Goal: Complete application form

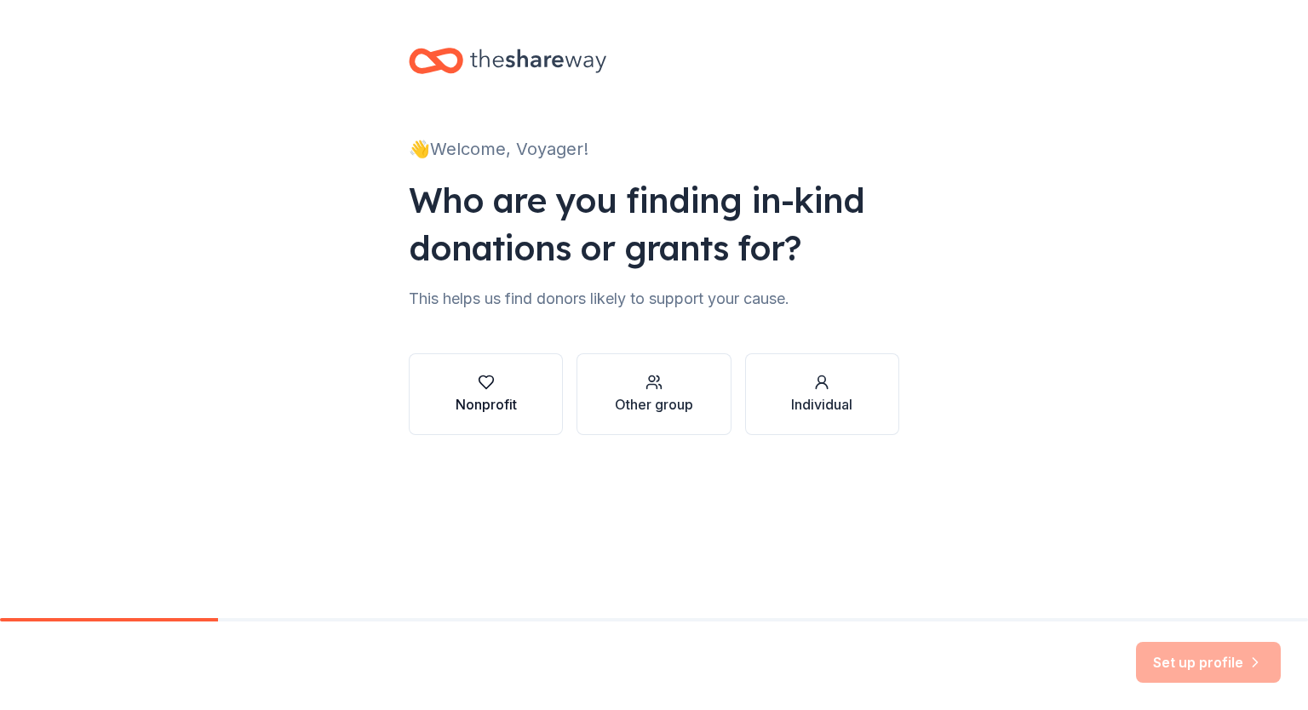
click at [488, 389] on icon "button" at bounding box center [486, 382] width 17 height 17
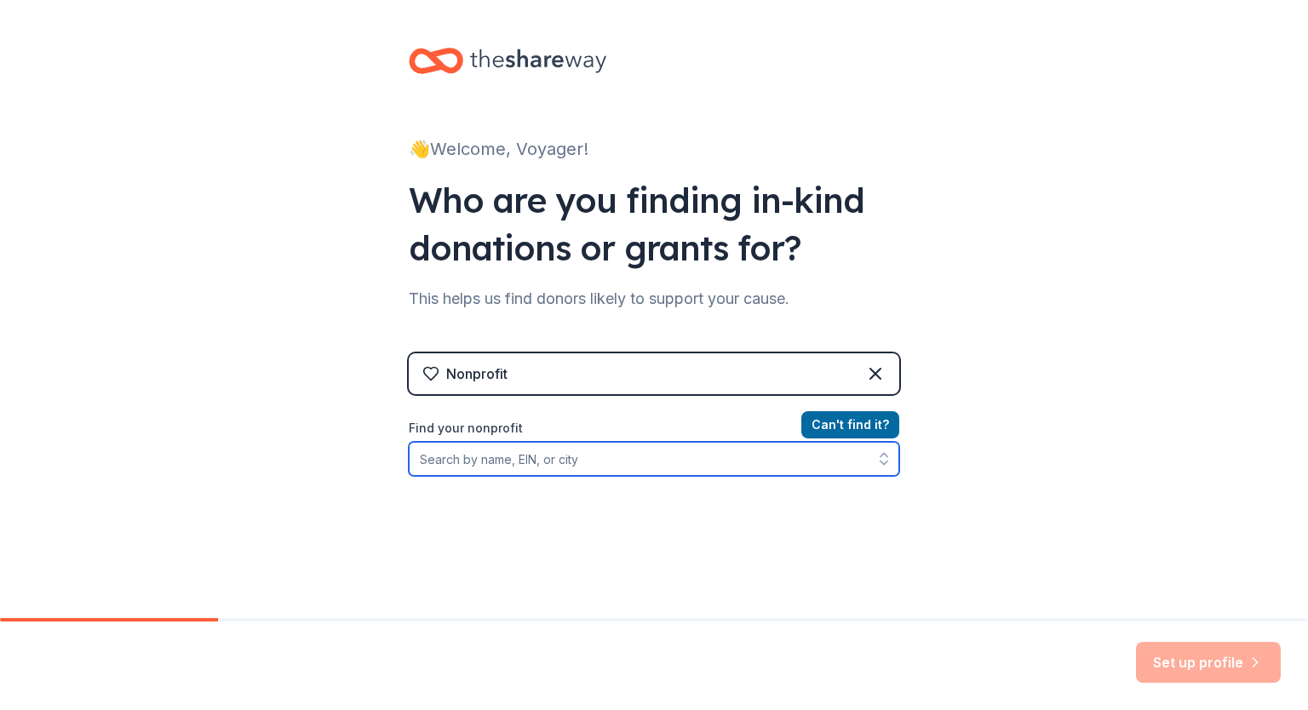
click at [598, 457] on input "Find your nonprofit" at bounding box center [654, 459] width 490 height 34
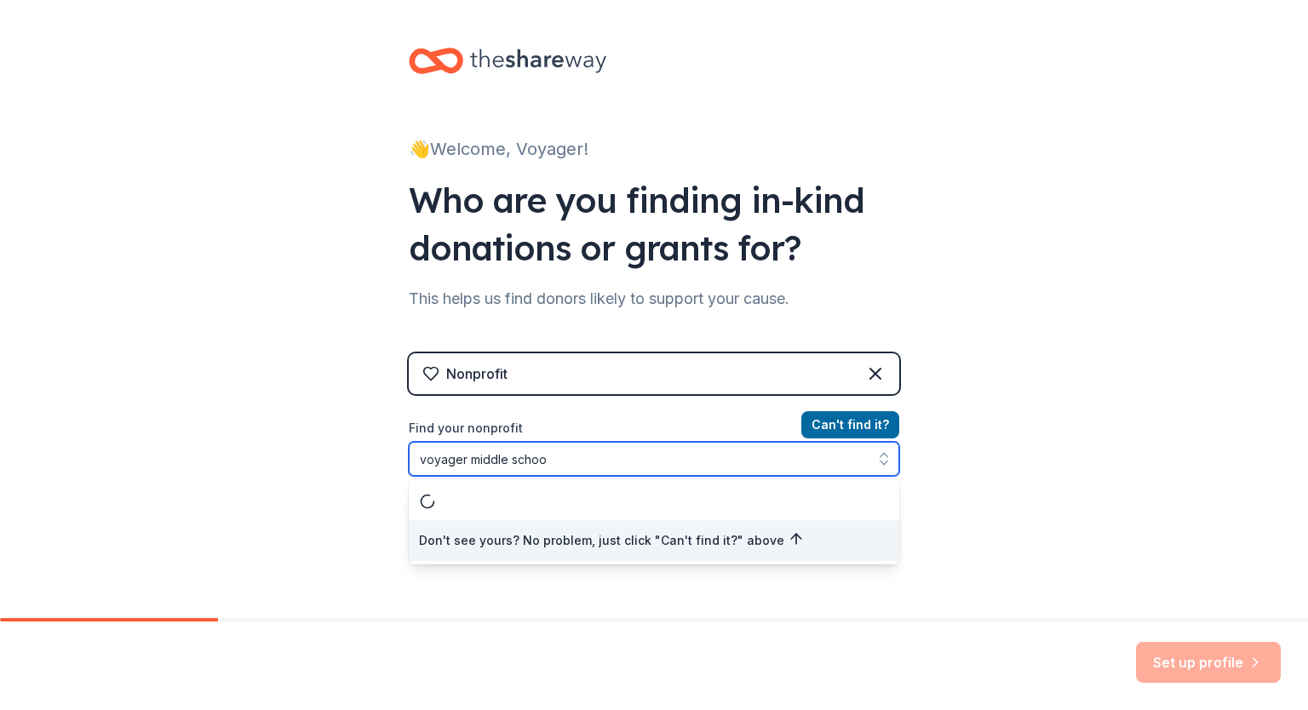
type input "voyager middle school"
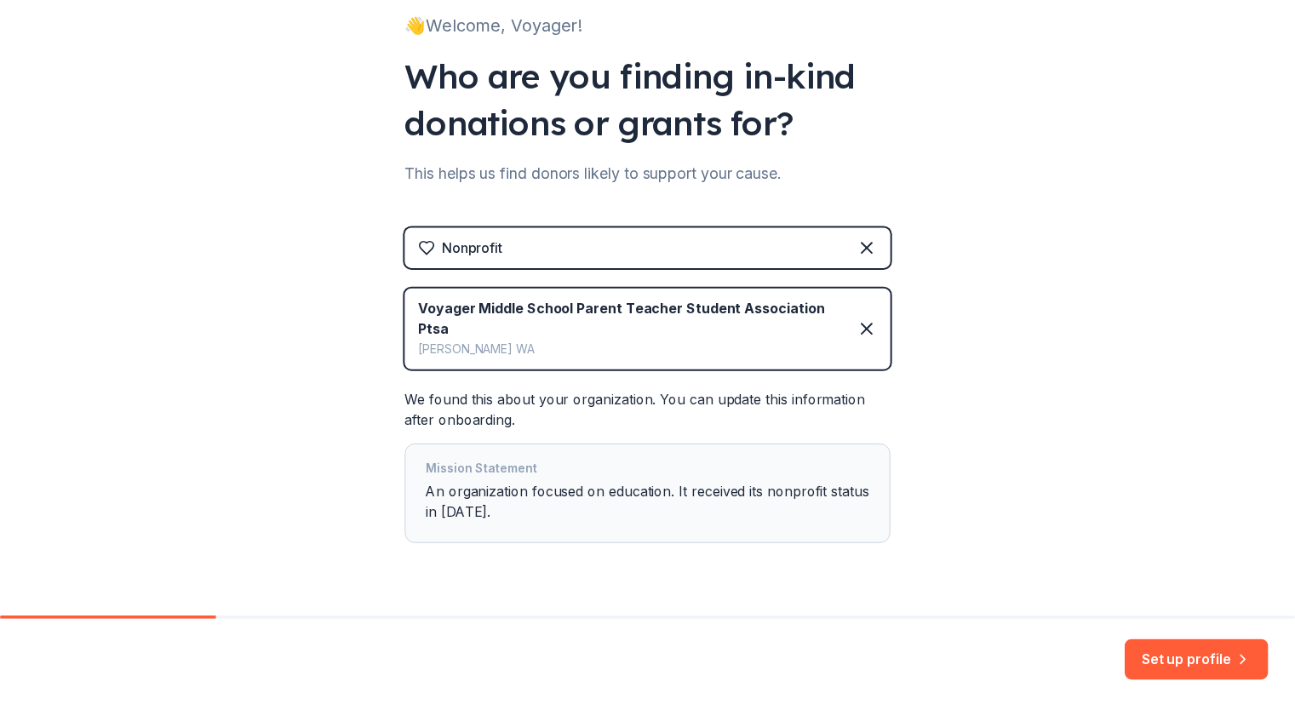
scroll to position [139, 0]
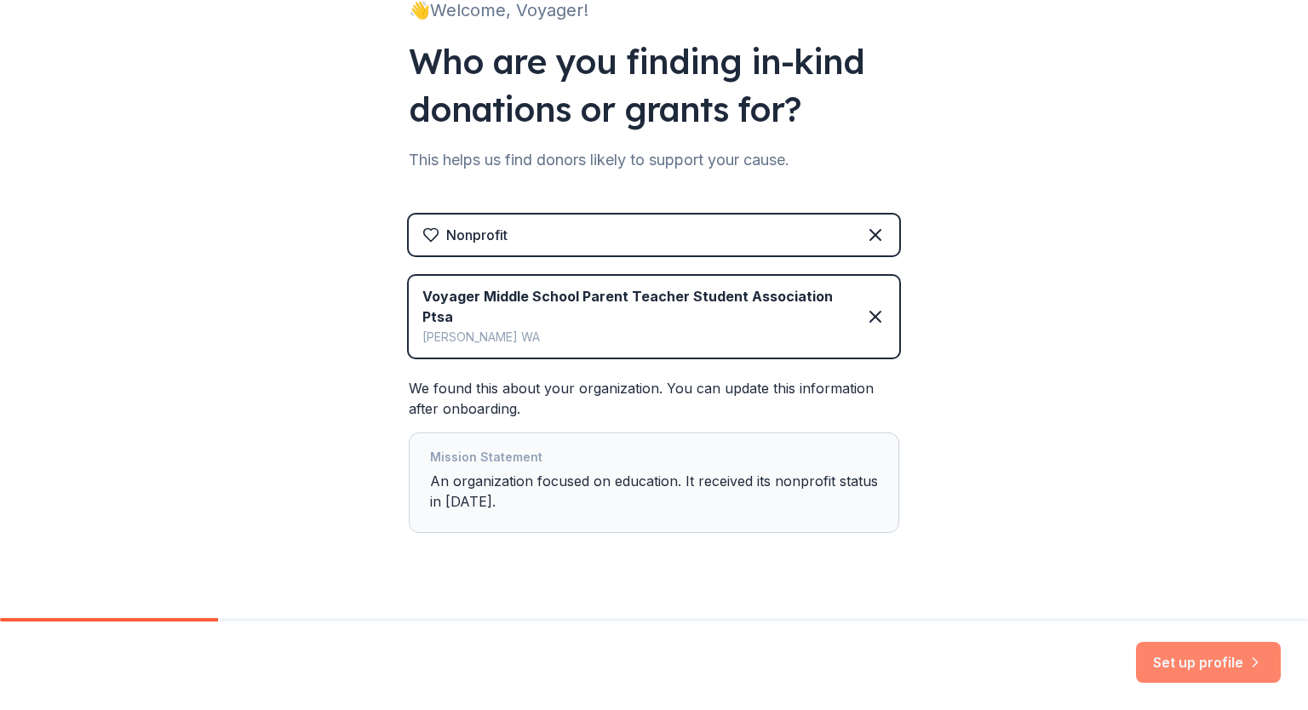
click at [1180, 663] on button "Set up profile" at bounding box center [1208, 662] width 145 height 41
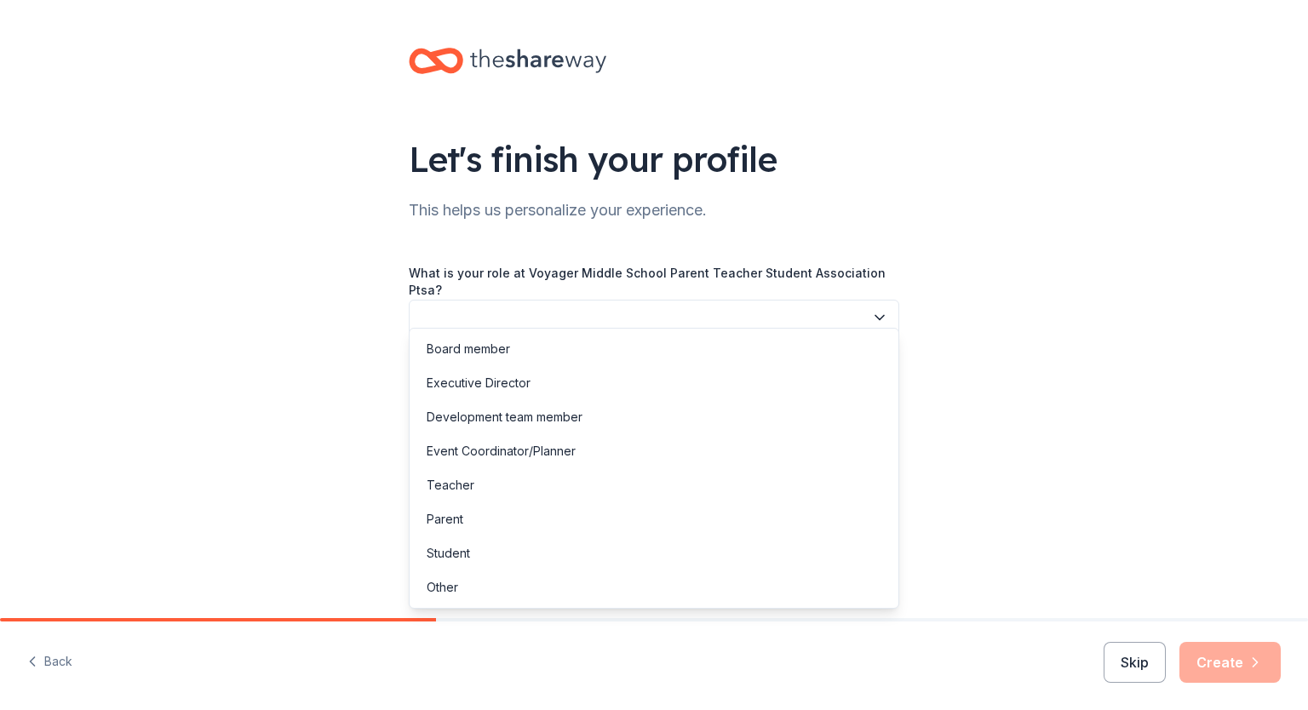
click at [873, 309] on icon "button" at bounding box center [879, 317] width 17 height 17
click at [508, 345] on div "Board member" at bounding box center [468, 349] width 83 height 20
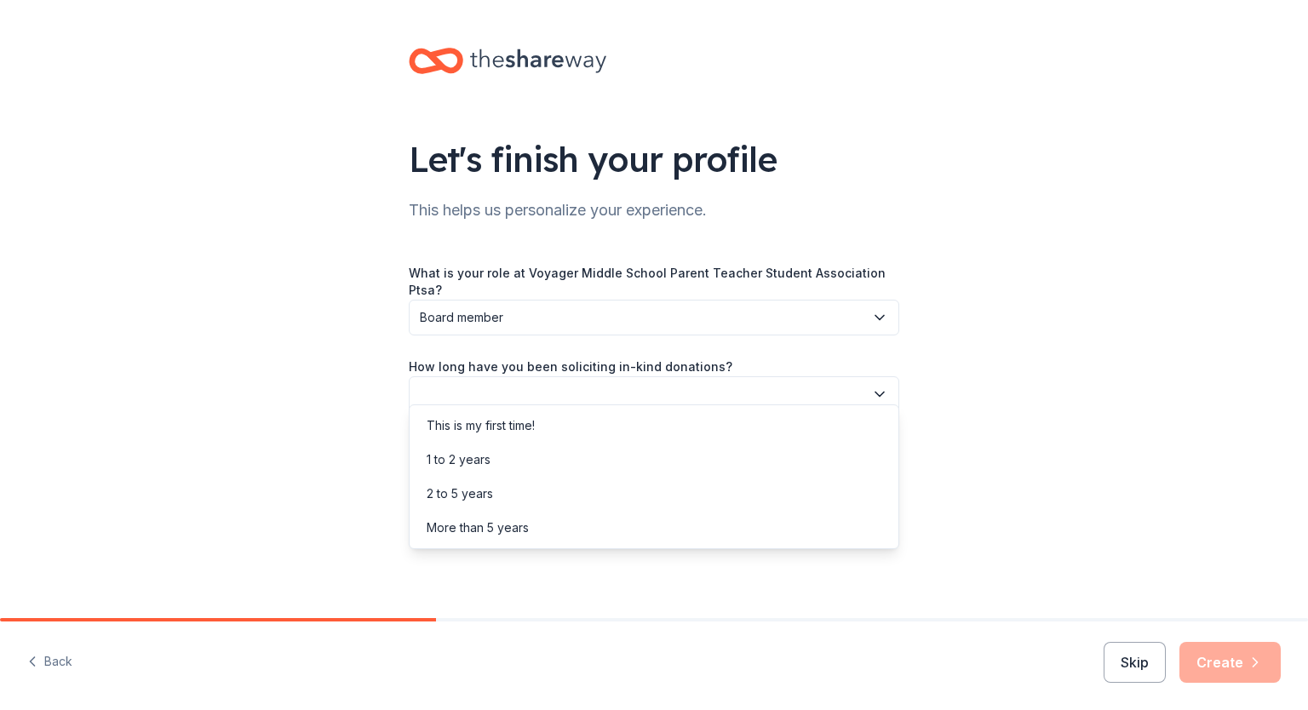
click at [874, 386] on icon "button" at bounding box center [879, 394] width 17 height 17
click at [491, 464] on div "1 to 2 years" at bounding box center [654, 460] width 482 height 34
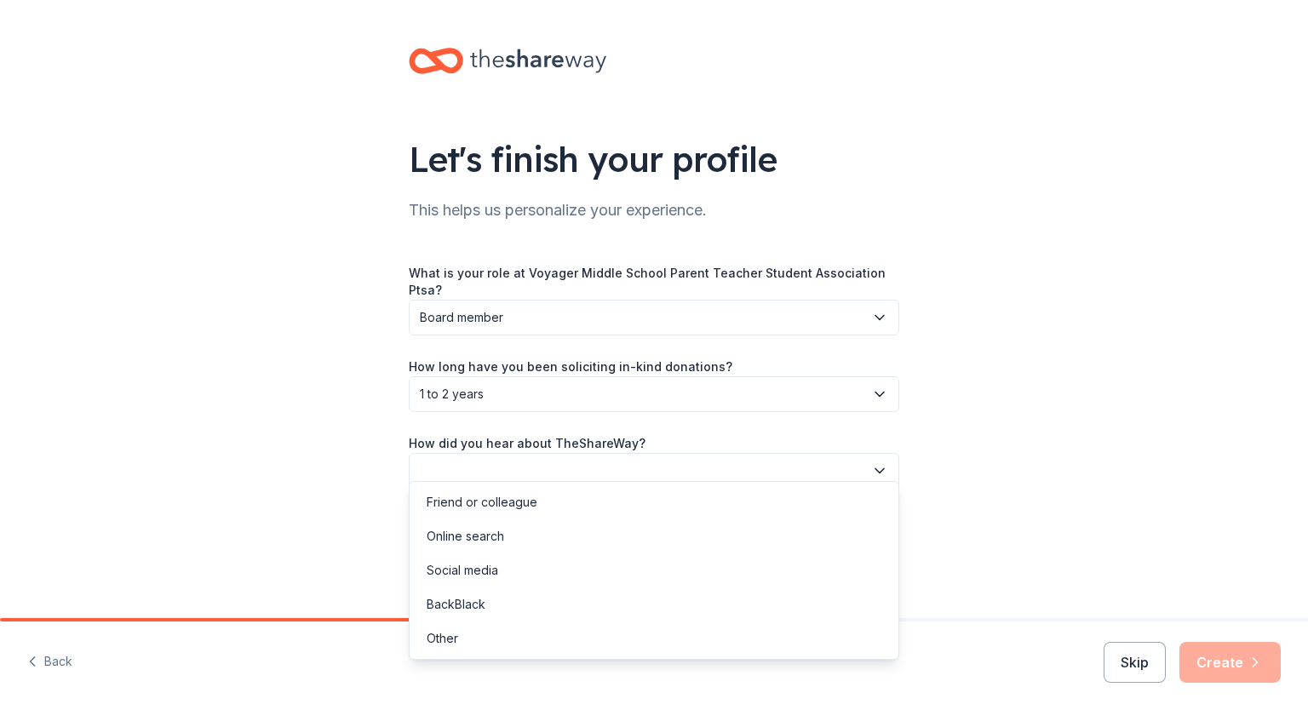
click at [879, 463] on icon "button" at bounding box center [879, 470] width 17 height 17
click at [500, 503] on div "Friend or colleague" at bounding box center [482, 502] width 111 height 20
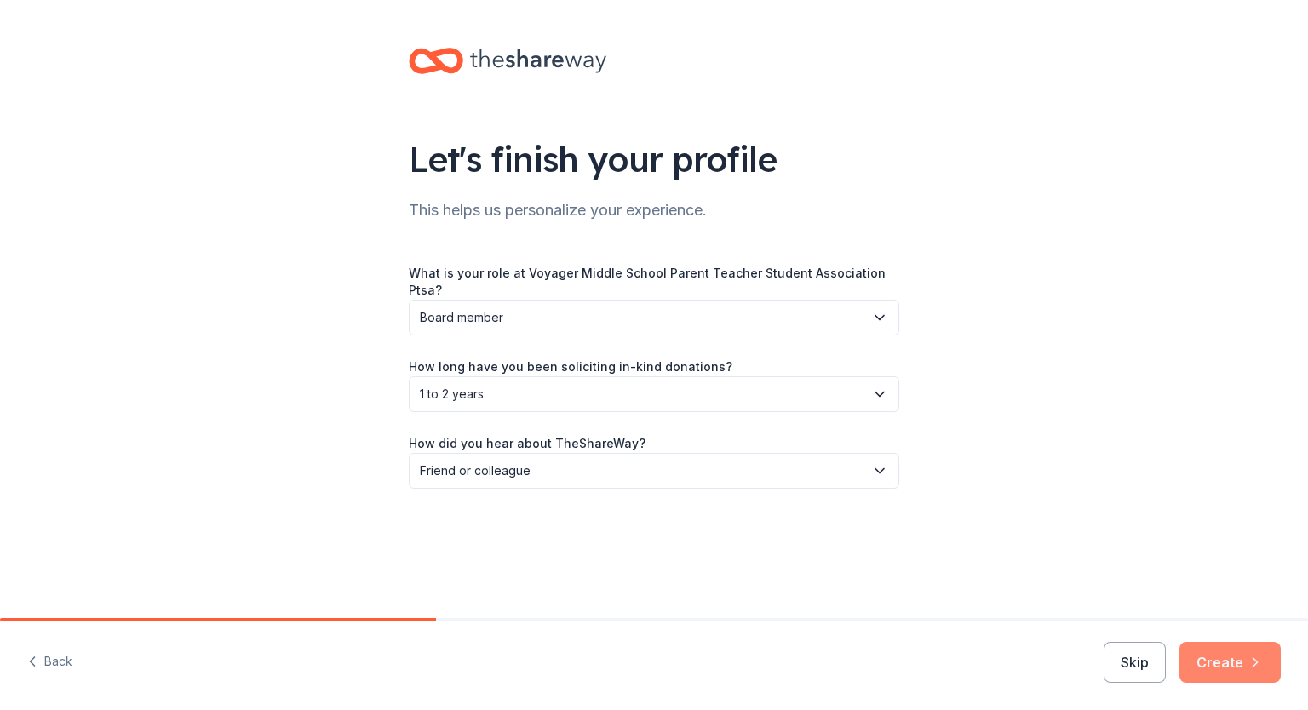
click at [1216, 664] on button "Create" at bounding box center [1229, 662] width 101 height 41
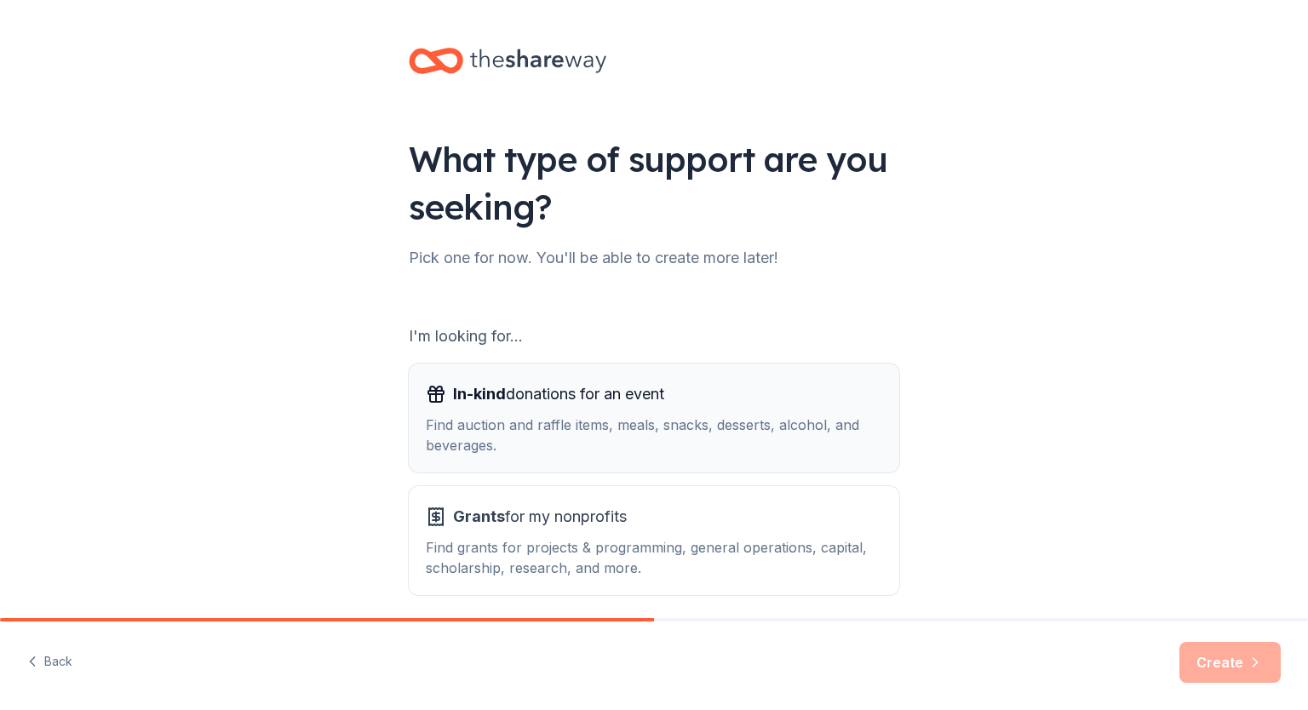
click at [793, 386] on div "In-kind donations for an event" at bounding box center [654, 394] width 456 height 27
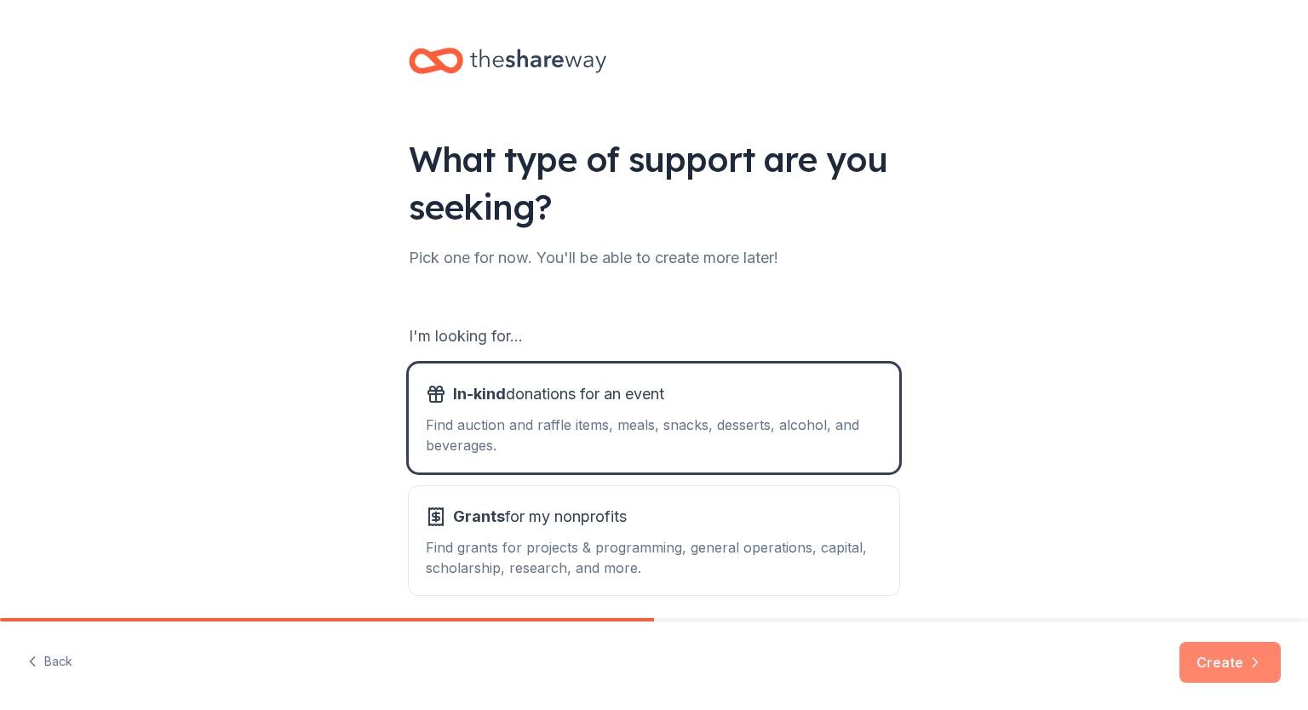
click at [1226, 665] on button "Create" at bounding box center [1229, 662] width 101 height 41
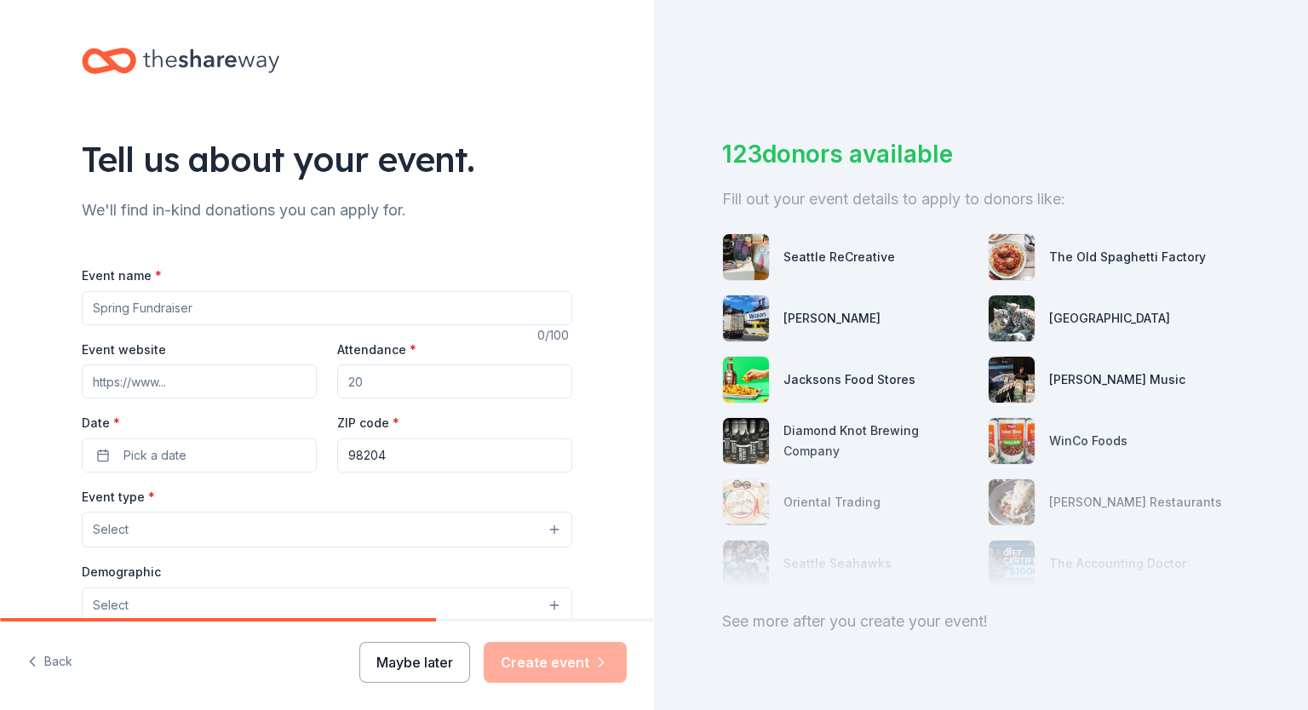
click at [409, 670] on button "Maybe later" at bounding box center [414, 662] width 111 height 41
click at [444, 661] on button "Maybe later" at bounding box center [414, 662] width 111 height 41
click at [164, 462] on span "Pick a date" at bounding box center [154, 455] width 63 height 20
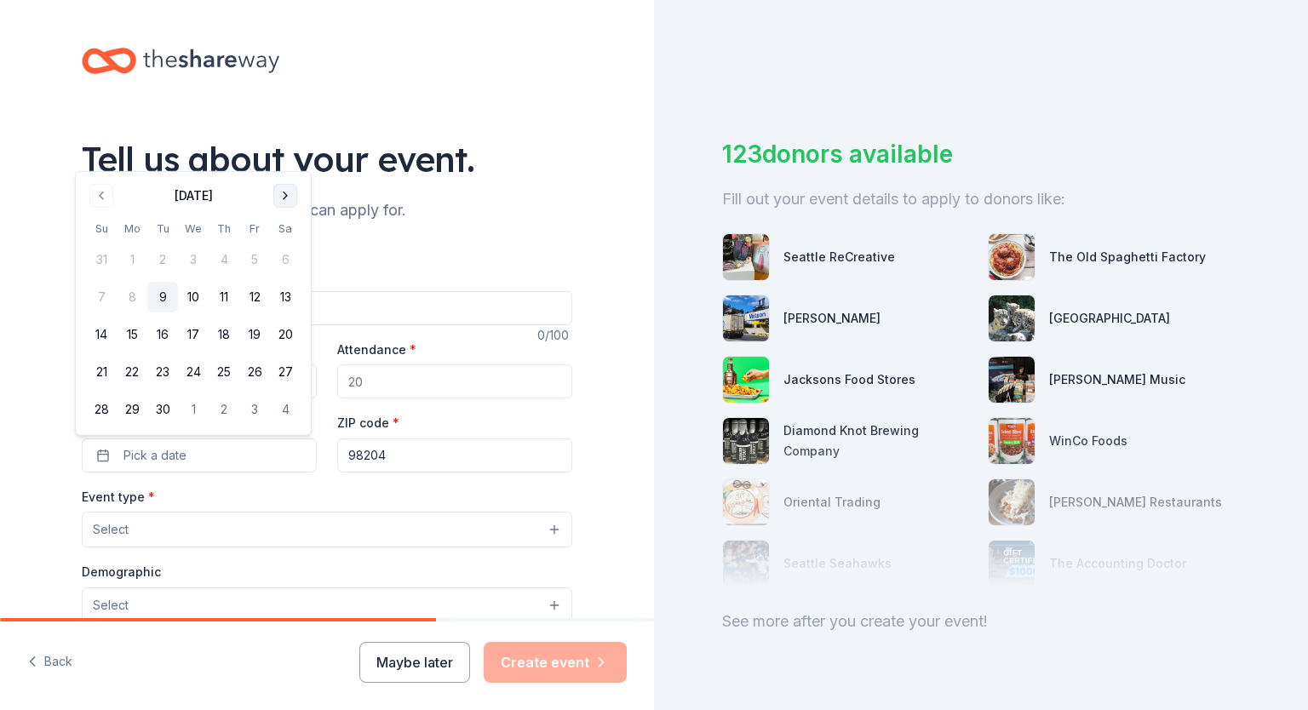
click at [283, 198] on button "Go to next month" at bounding box center [285, 196] width 24 height 24
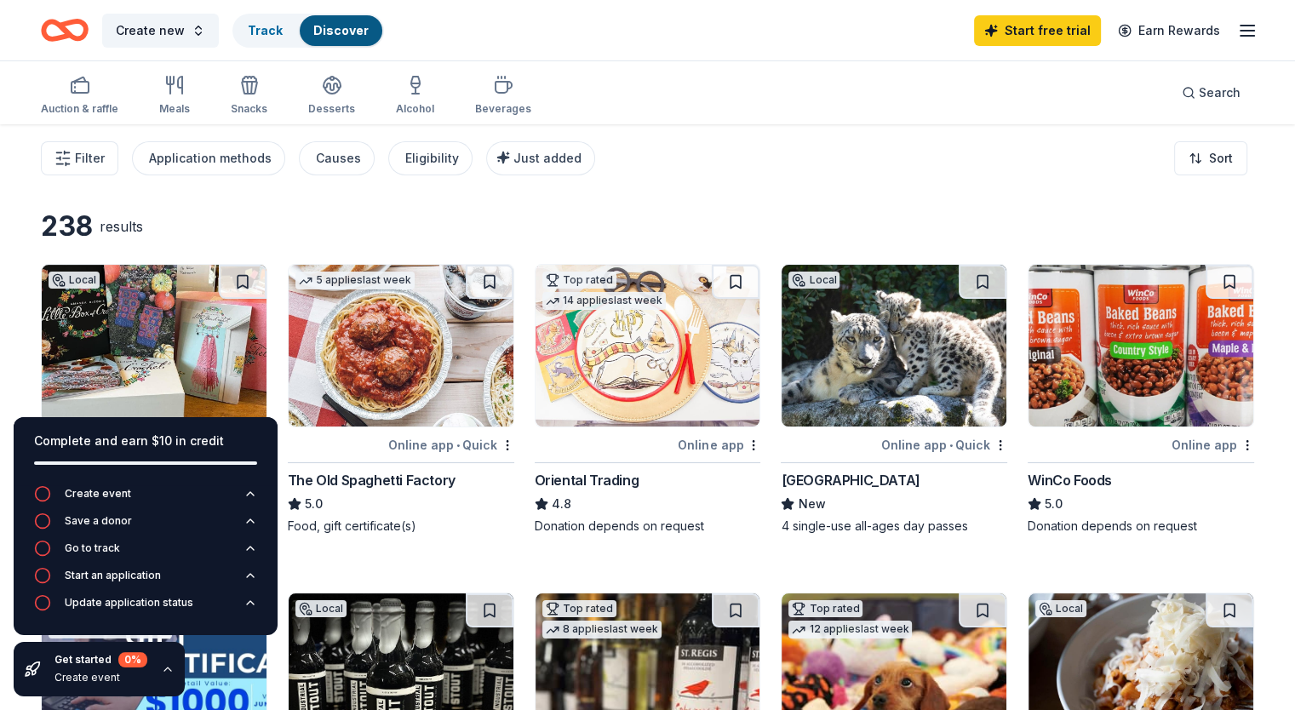
click at [1131, 369] on img at bounding box center [1140, 346] width 225 height 162
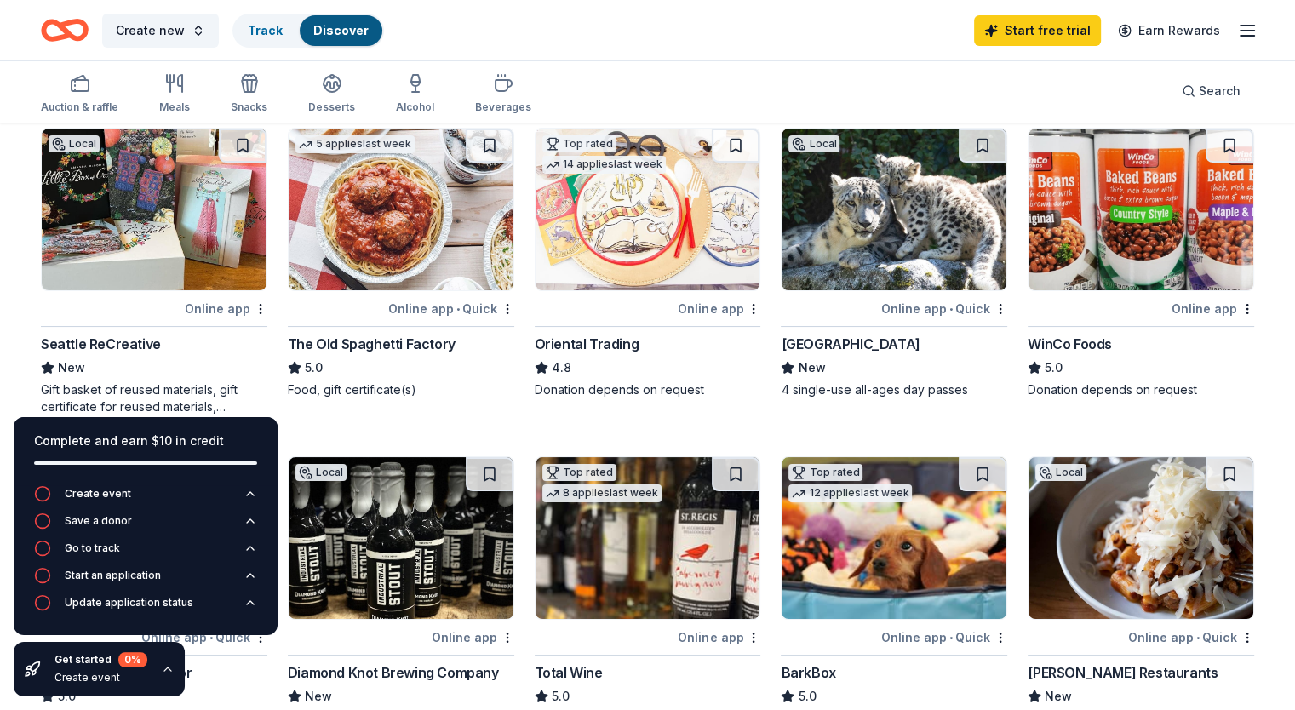
scroll to position [123, 0]
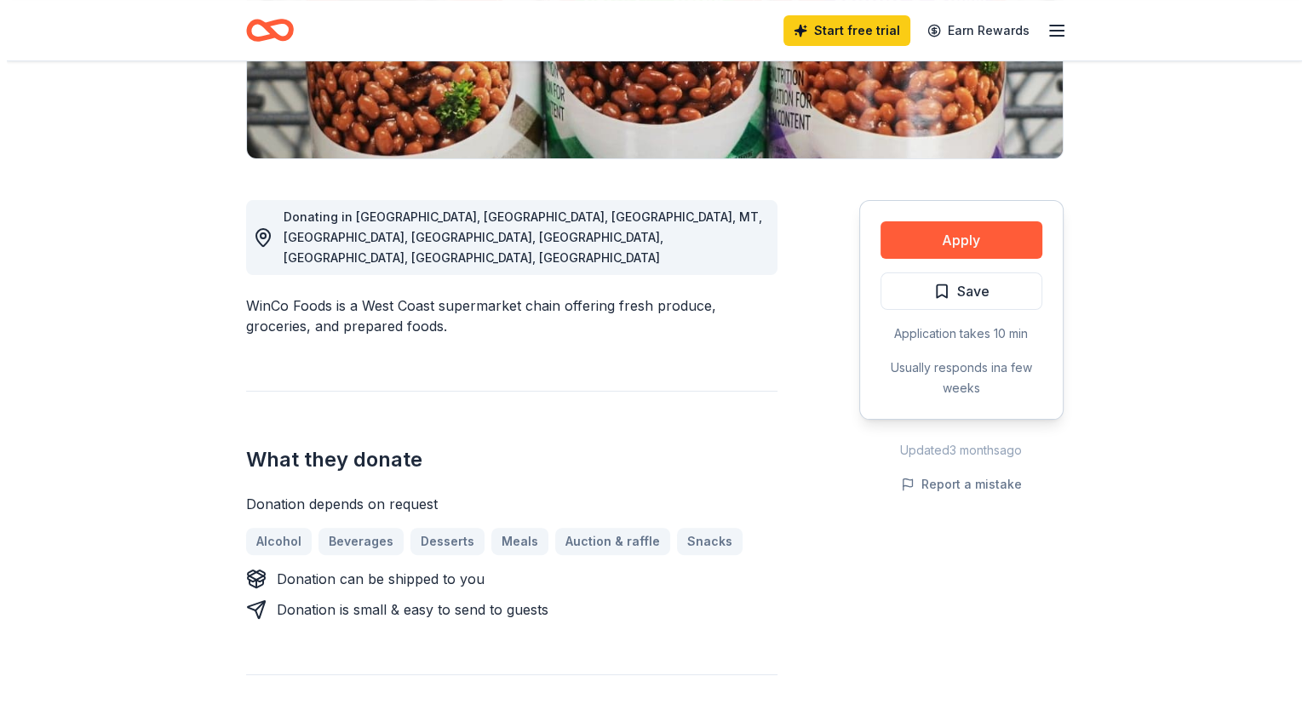
scroll to position [352, 0]
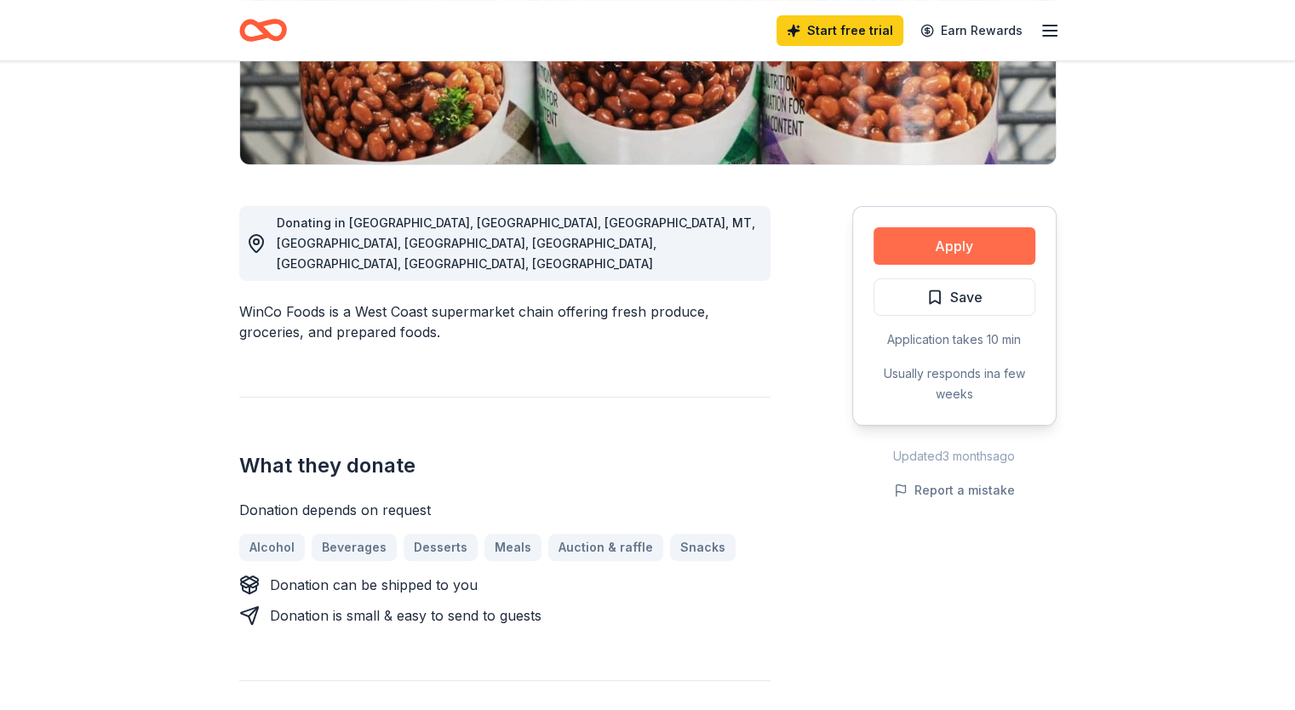
click at [961, 248] on button "Apply" at bounding box center [954, 245] width 162 height 37
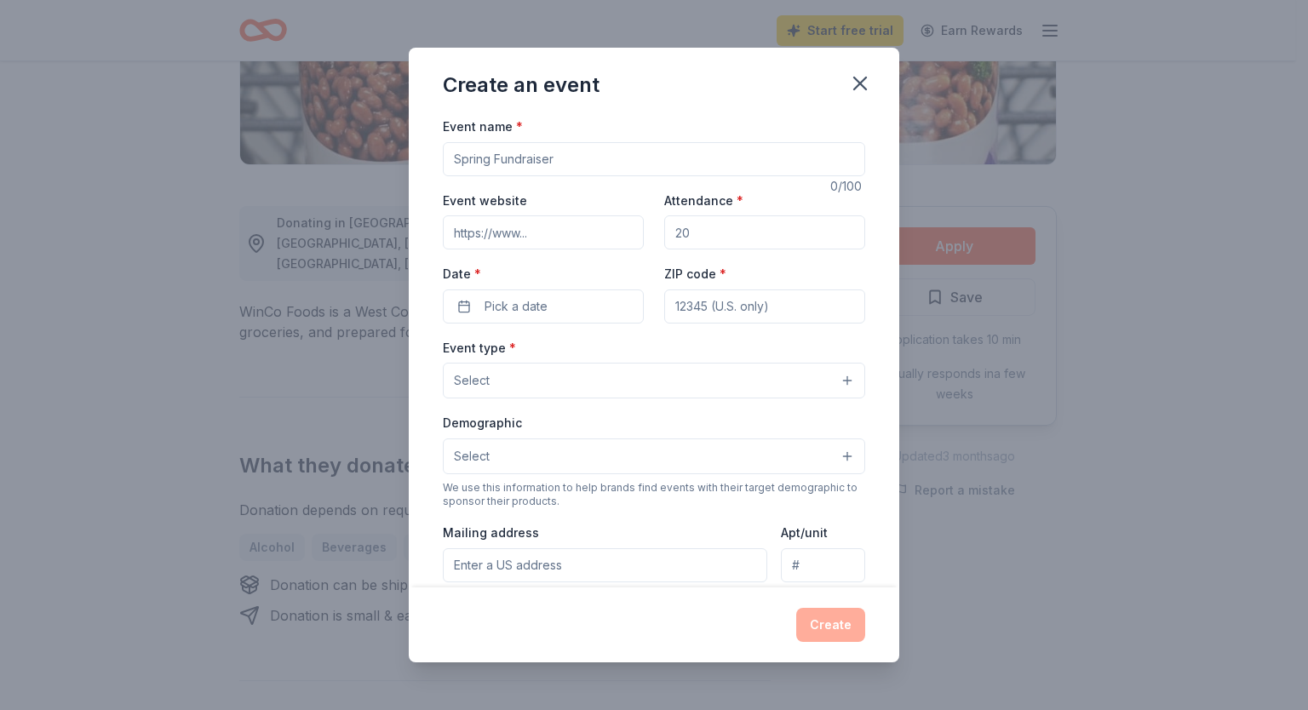
click at [834, 461] on button "Select" at bounding box center [654, 456] width 422 height 36
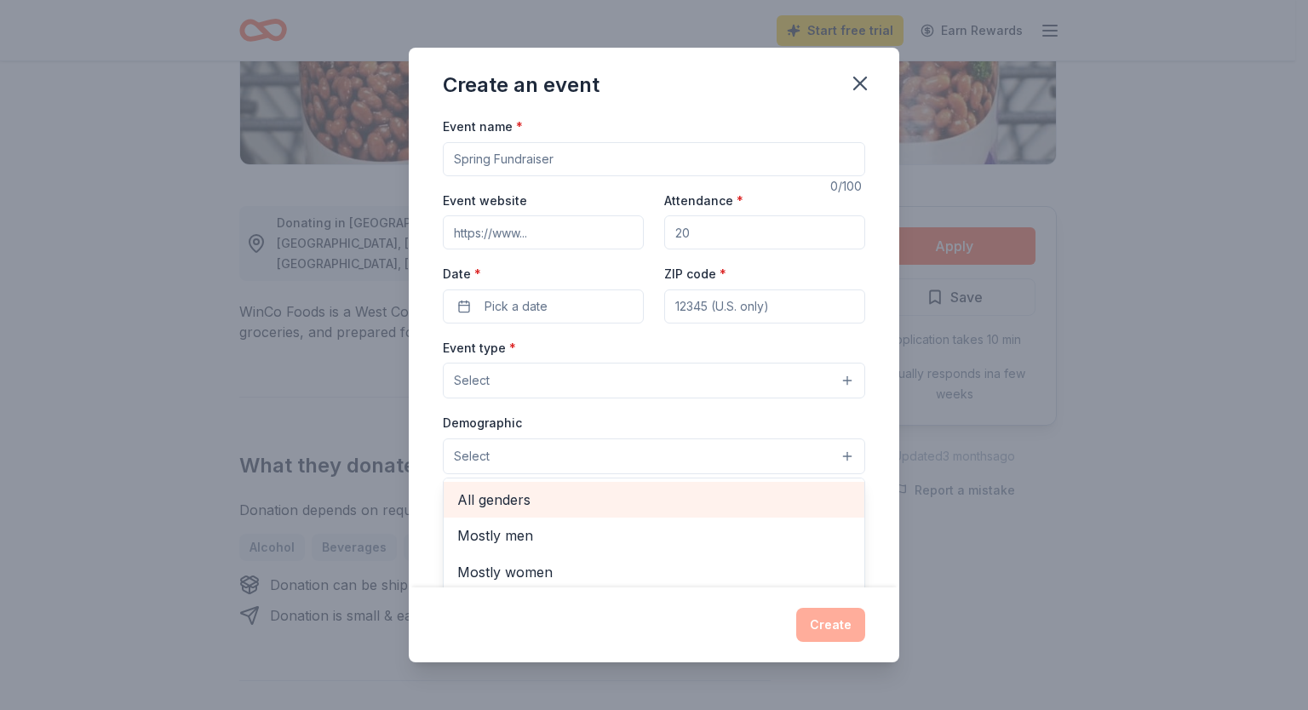
click at [511, 495] on span "All genders" at bounding box center [653, 500] width 393 height 22
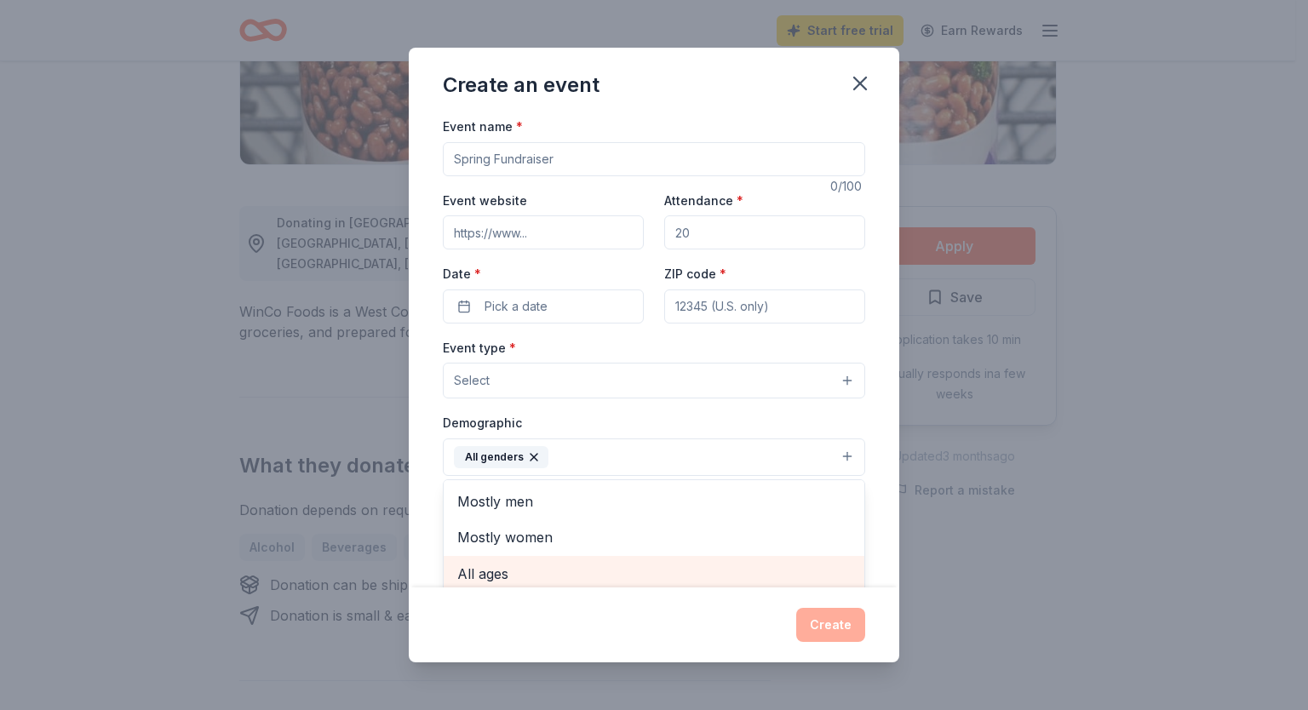
scroll to position [4, 0]
click at [487, 576] on span "All ages" at bounding box center [653, 569] width 393 height 22
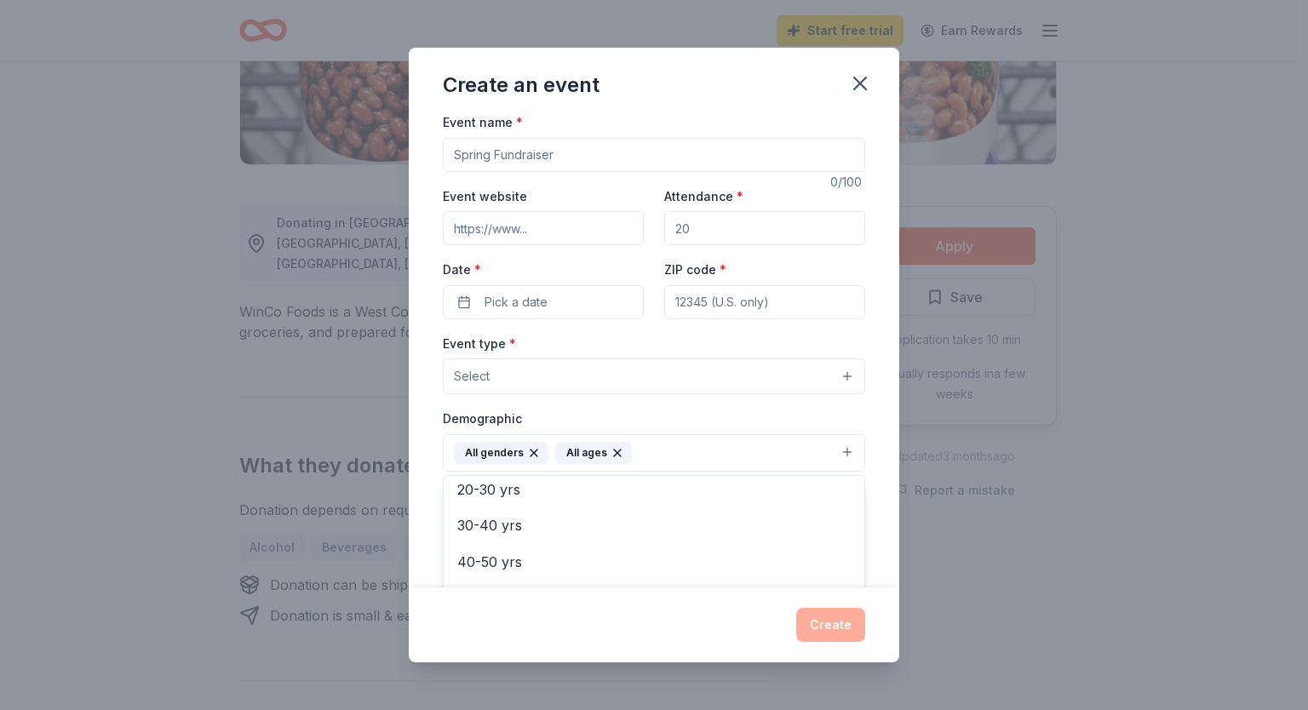
scroll to position [0, 0]
click at [561, 234] on div "Event name * 0 /100 Event website Attendance * Date * Pick a date ZIP code * Ev…" at bounding box center [654, 506] width 422 height 788
click at [538, 226] on input "Event website" at bounding box center [543, 228] width 201 height 34
paste input "[URL][DOMAIN_NAME]"
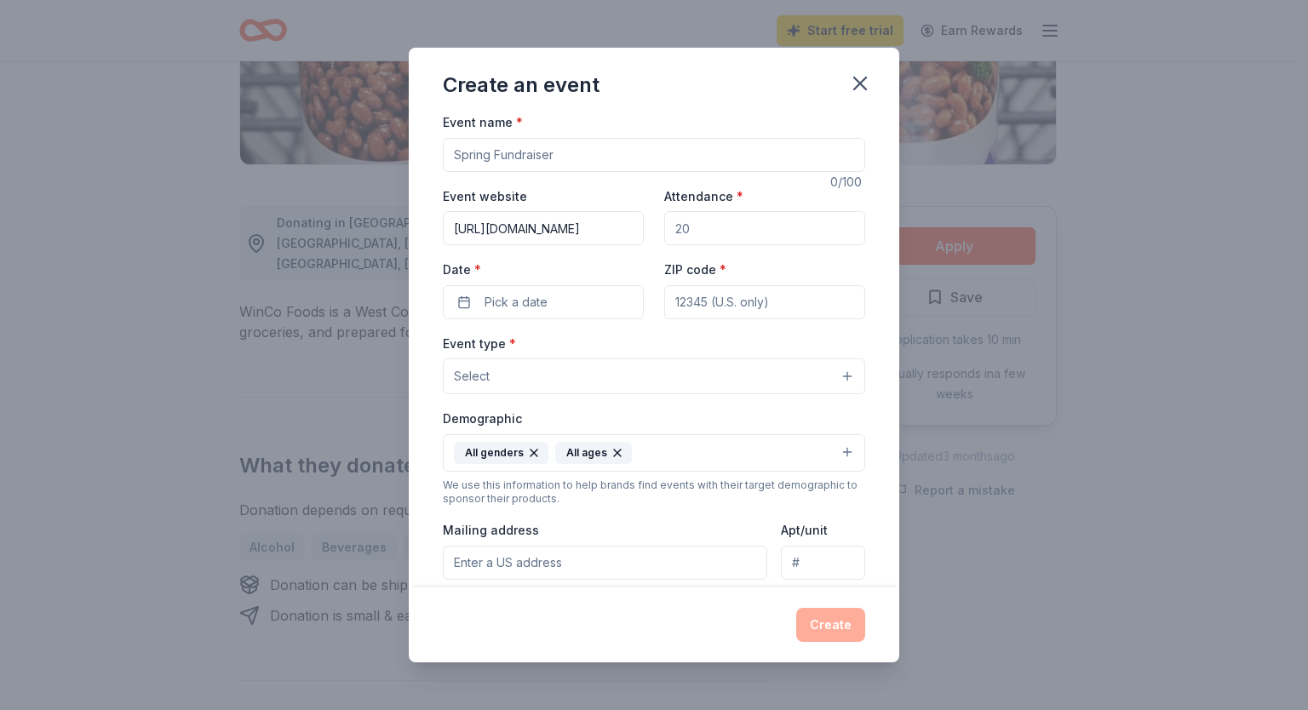
type input "[URL][DOMAIN_NAME]"
click at [765, 228] on input "Attendance *" at bounding box center [764, 228] width 201 height 34
type input "100"
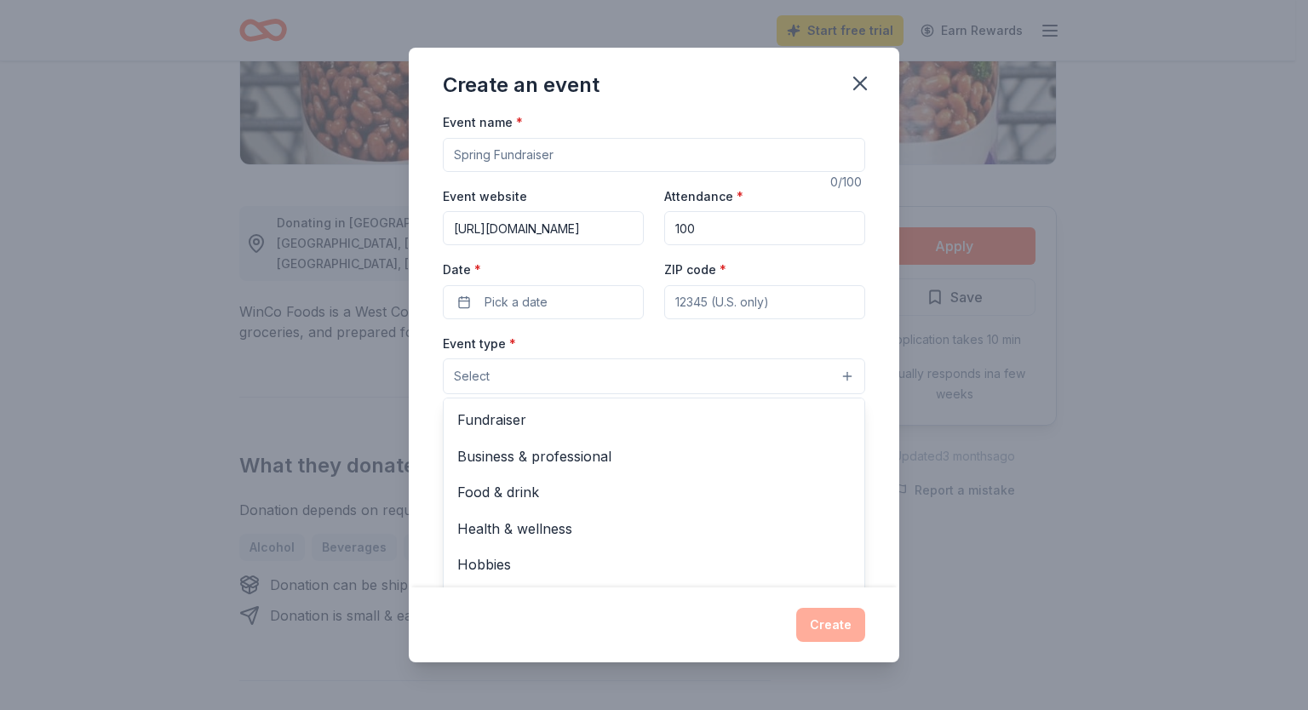
click at [692, 375] on button "Select" at bounding box center [654, 376] width 422 height 36
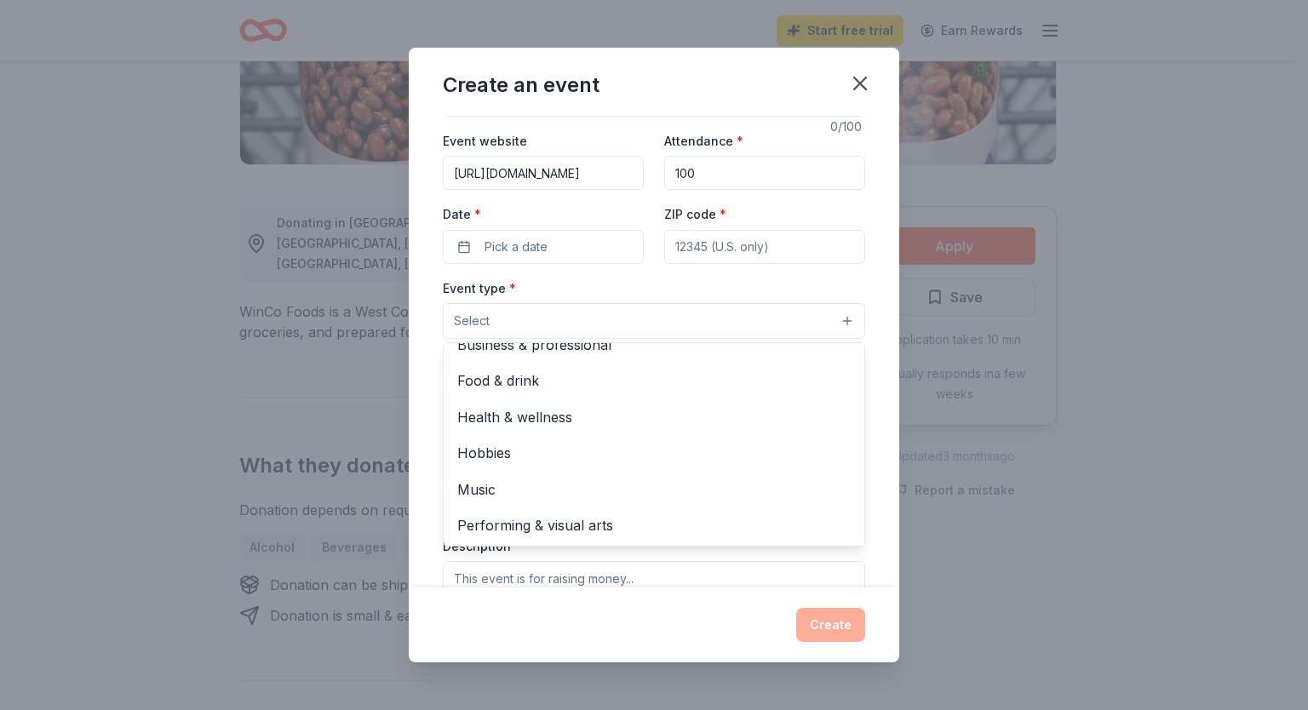
scroll to position [54, 0]
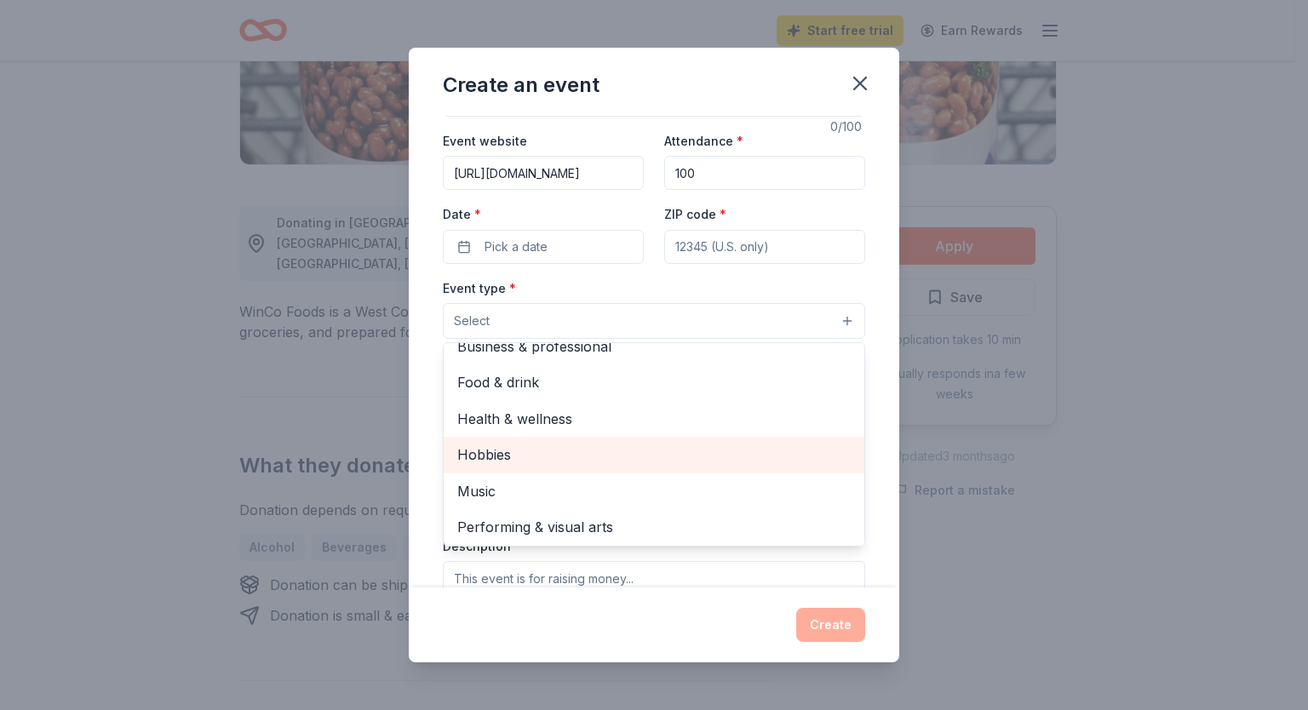
click at [520, 450] on span "Hobbies" at bounding box center [653, 455] width 393 height 22
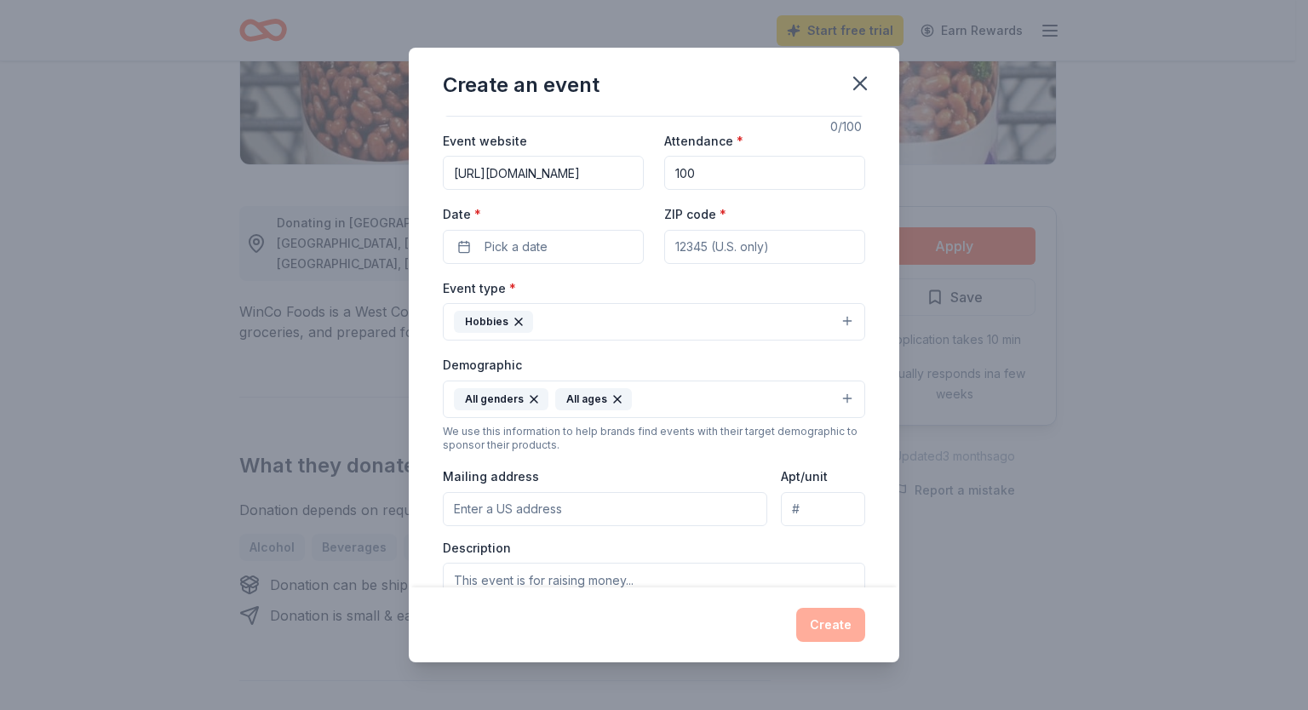
drag, startPoint x: 744, startPoint y: 318, endPoint x: 552, endPoint y: 321, distance: 191.6
click at [552, 321] on button "Hobbies" at bounding box center [654, 321] width 422 height 37
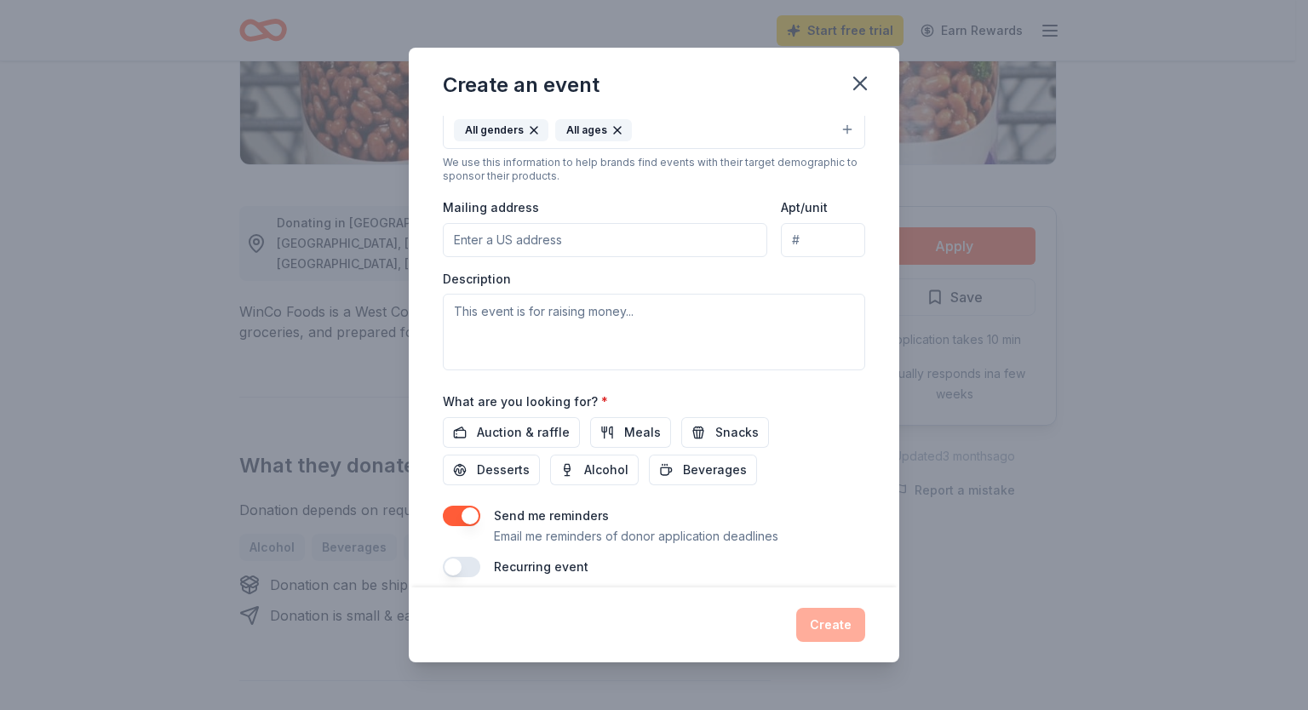
scroll to position [345, 0]
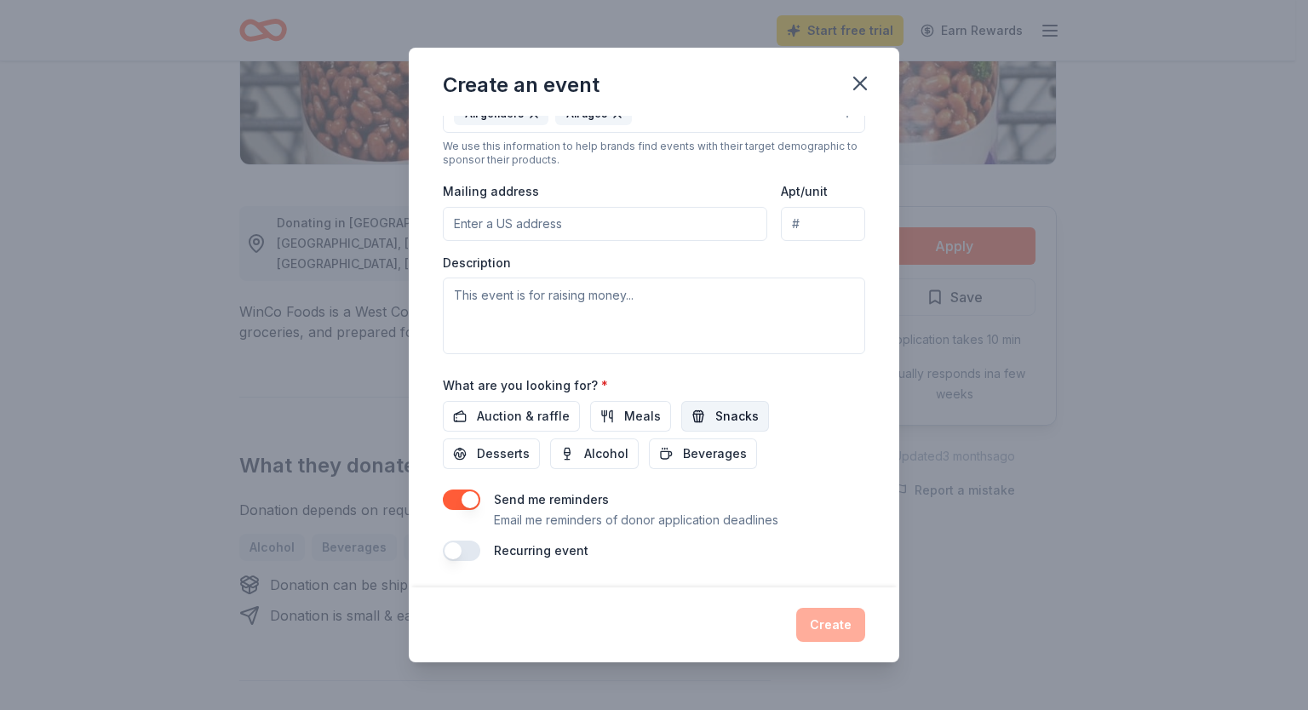
click at [736, 416] on span "Snacks" at bounding box center [736, 416] width 43 height 20
click at [713, 459] on span "Beverages" at bounding box center [715, 454] width 64 height 20
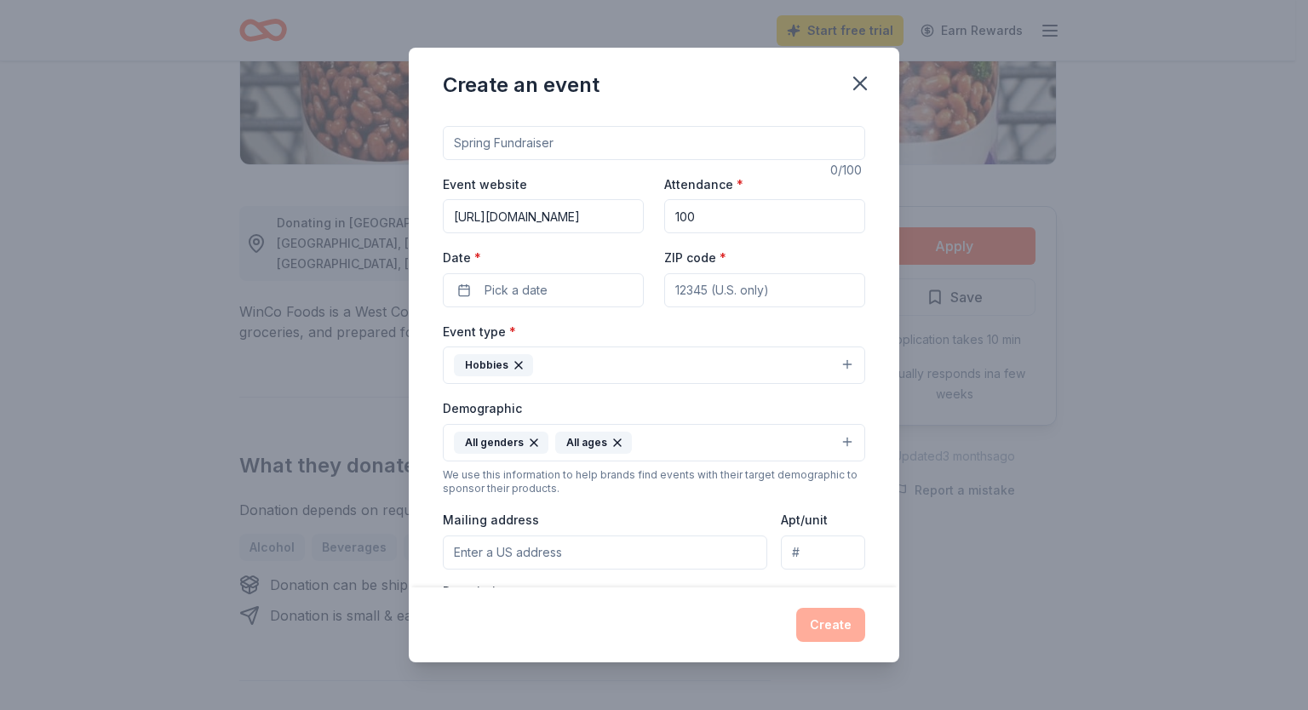
scroll to position [0, 0]
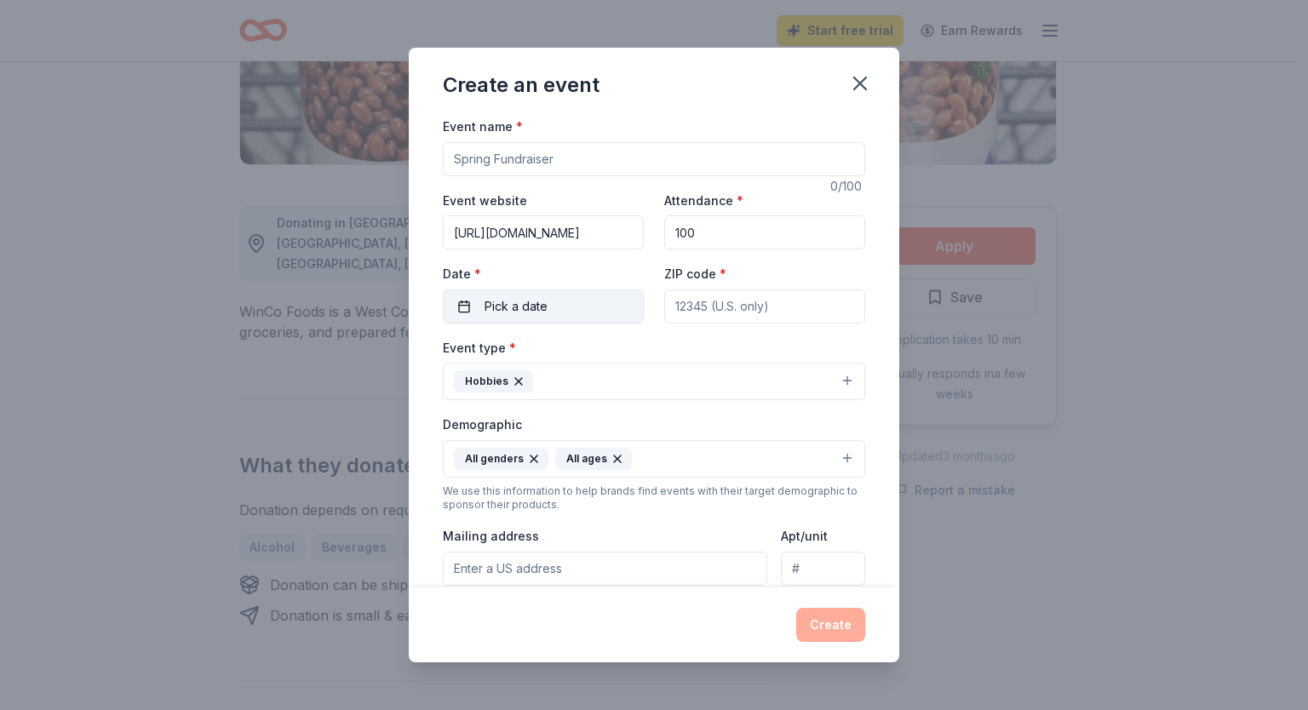
click at [505, 308] on span "Pick a date" at bounding box center [515, 306] width 63 height 20
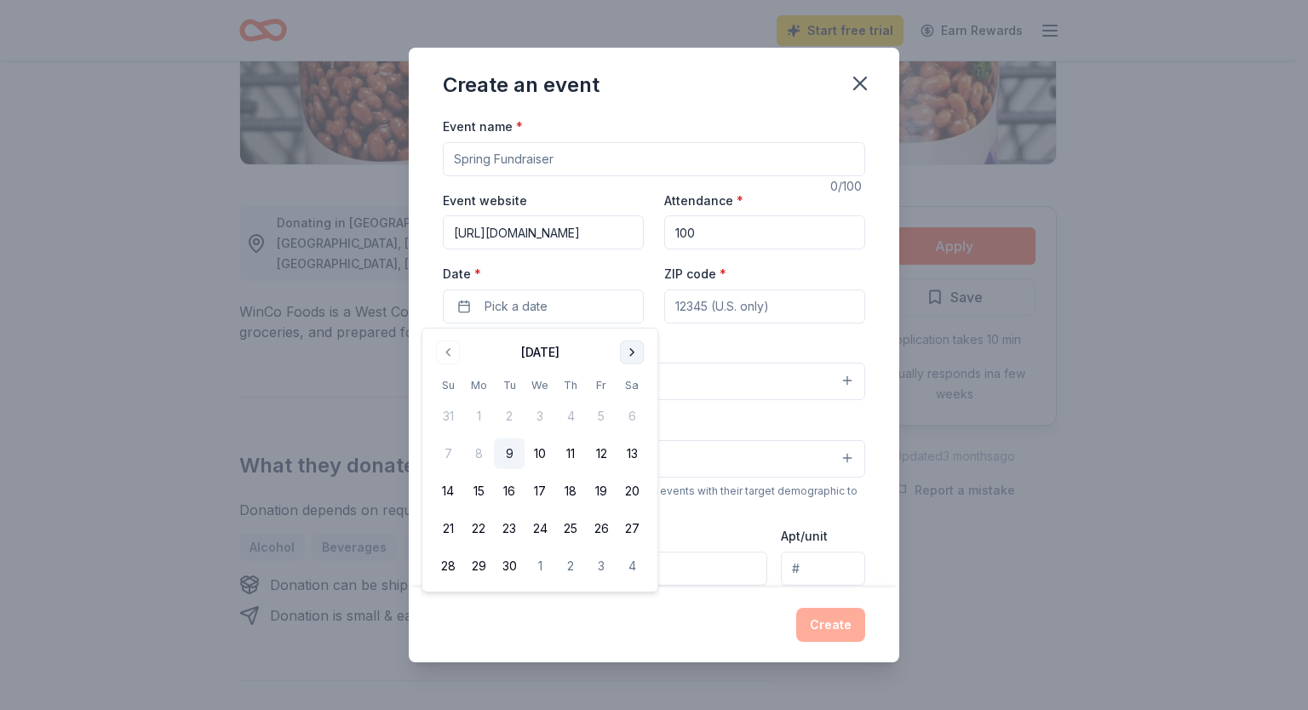
click at [630, 355] on button "Go to next month" at bounding box center [632, 353] width 24 height 24
click at [601, 453] on button "12" at bounding box center [601, 453] width 31 height 31
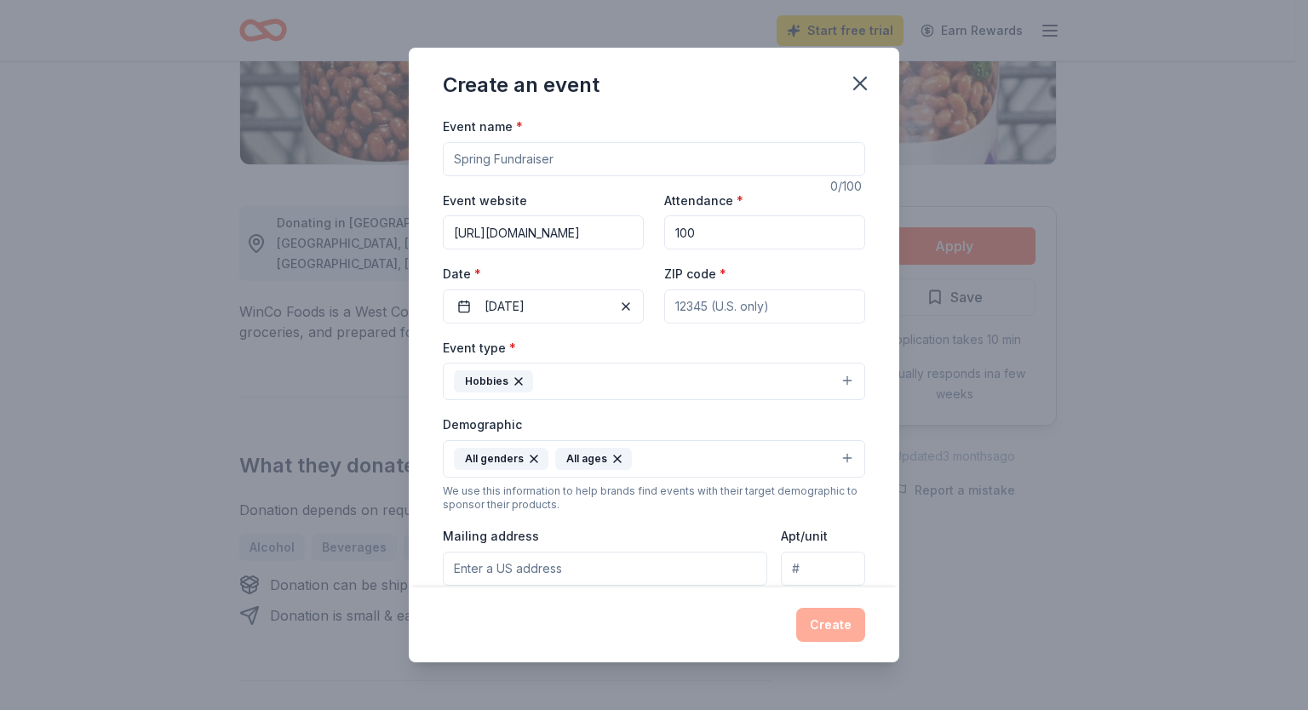
click at [753, 315] on input "ZIP code *" at bounding box center [764, 306] width 201 height 34
type input "98204"
click at [634, 157] on input "Event name *" at bounding box center [654, 159] width 422 height 34
type input "Family BINGO"
click at [698, 228] on input "100" at bounding box center [764, 232] width 201 height 34
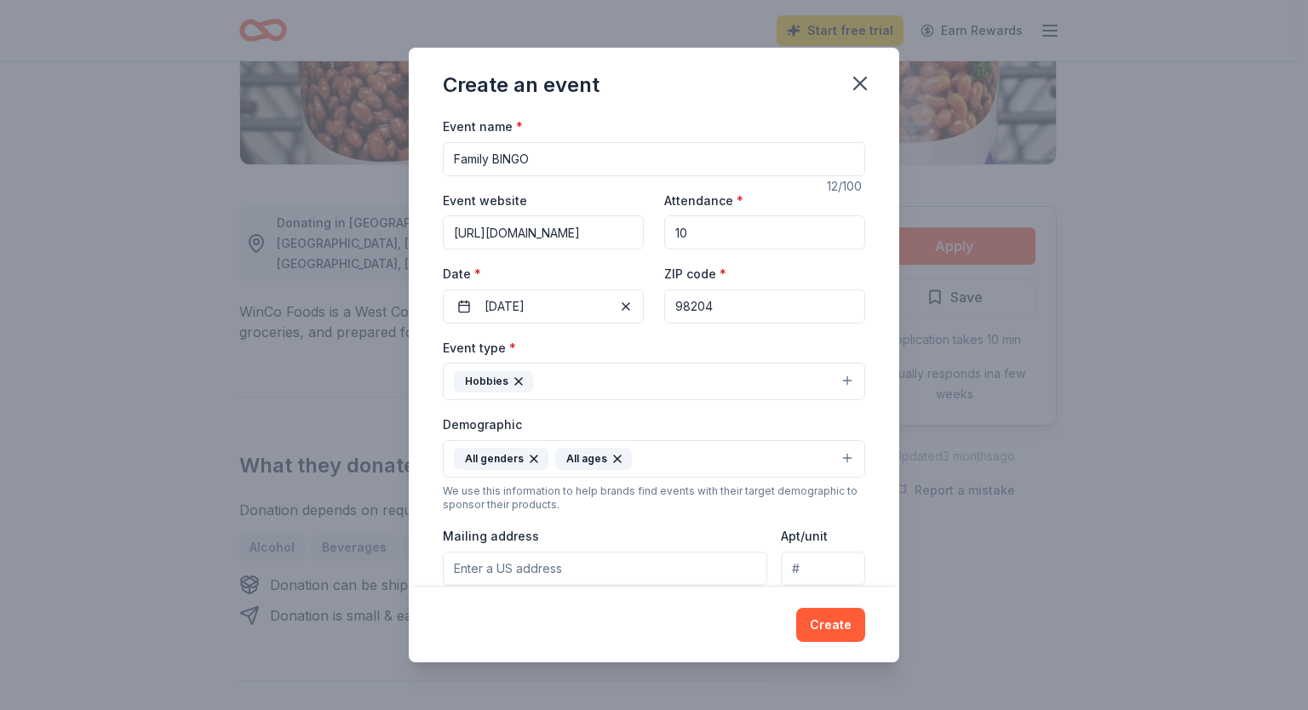
type input "1"
type input "200"
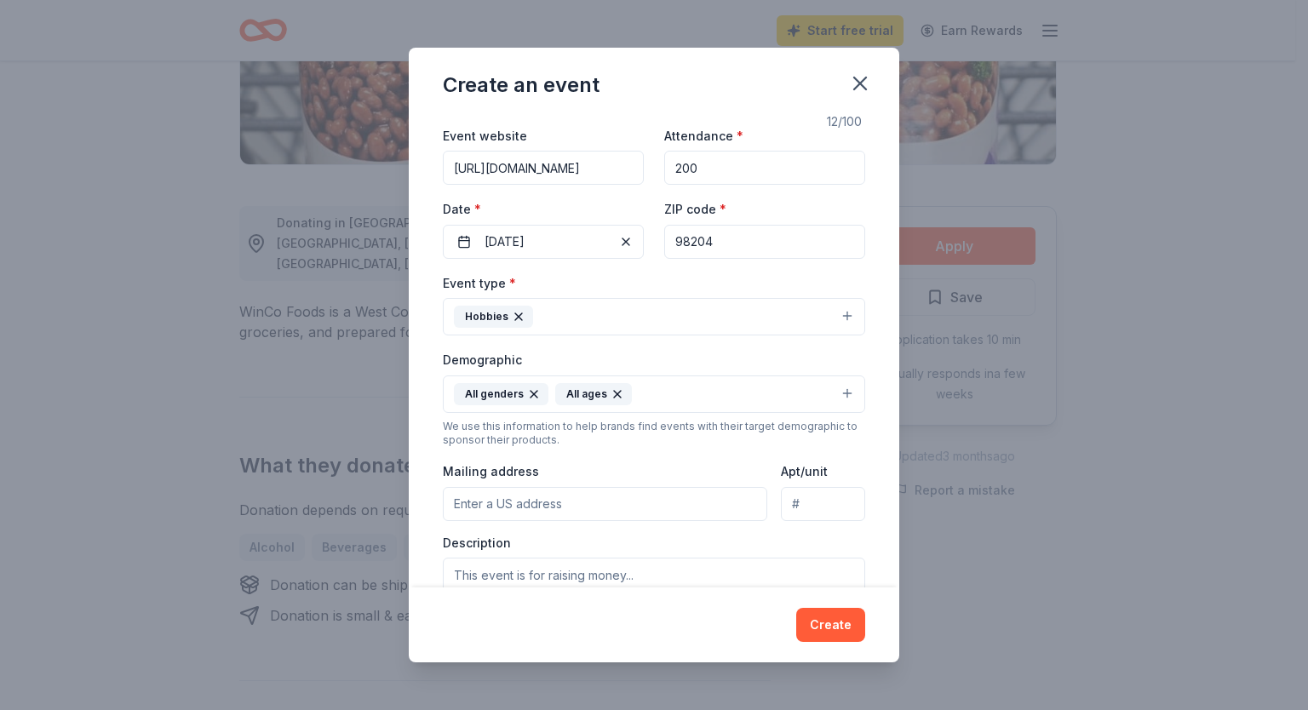
scroll to position [89, 0]
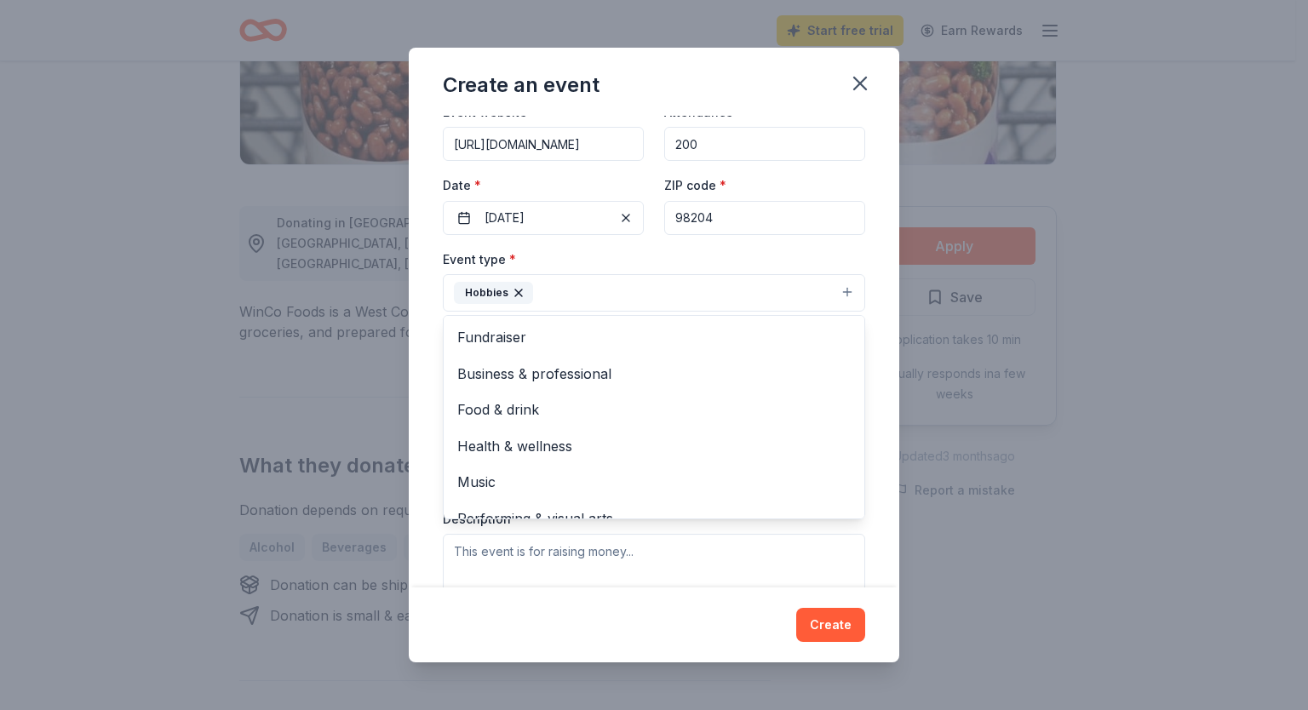
click at [677, 290] on button "Hobbies" at bounding box center [654, 292] width 422 height 37
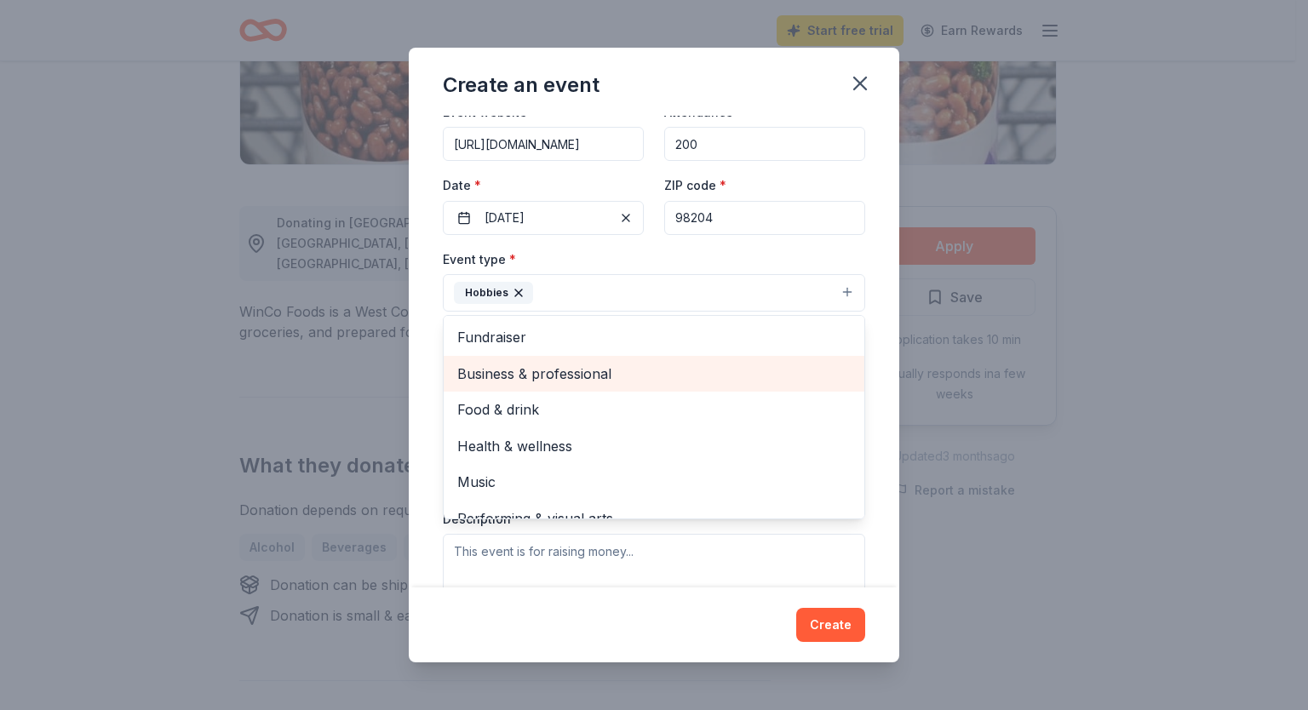
click at [552, 379] on span "Business & professional" at bounding box center [653, 374] width 393 height 22
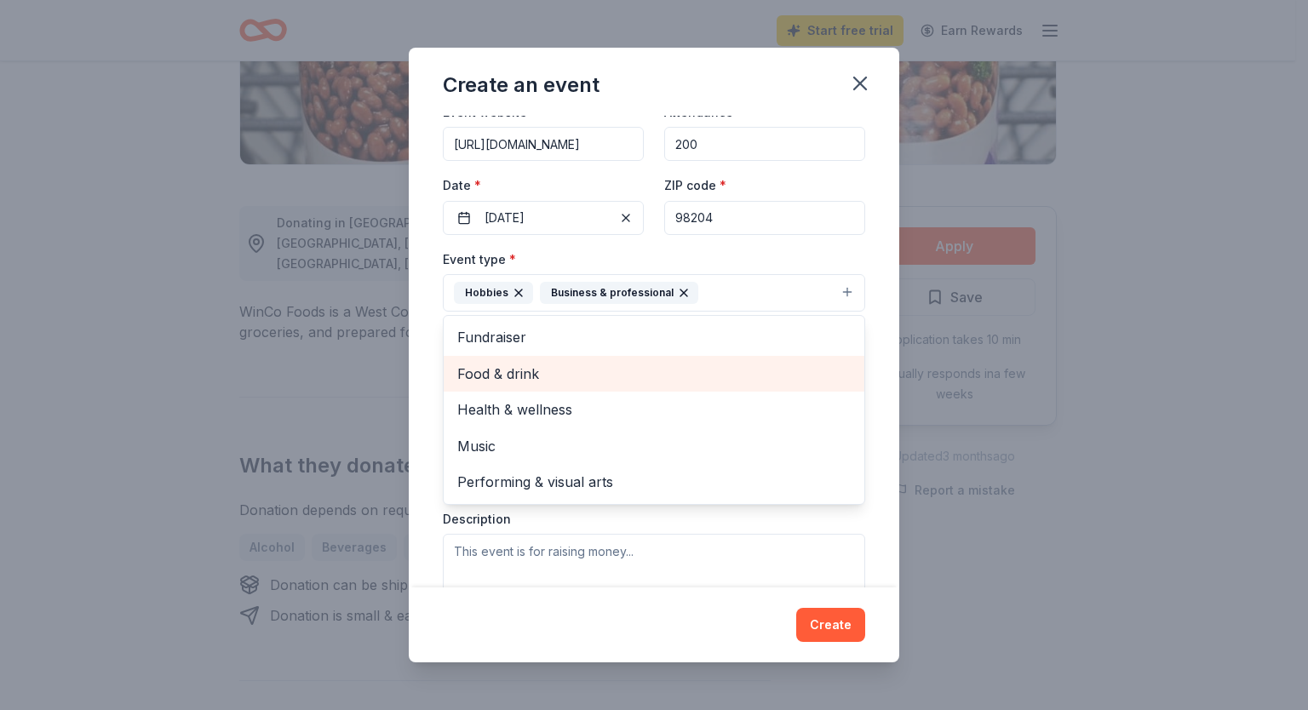
click at [503, 378] on span "Food & drink" at bounding box center [653, 374] width 393 height 22
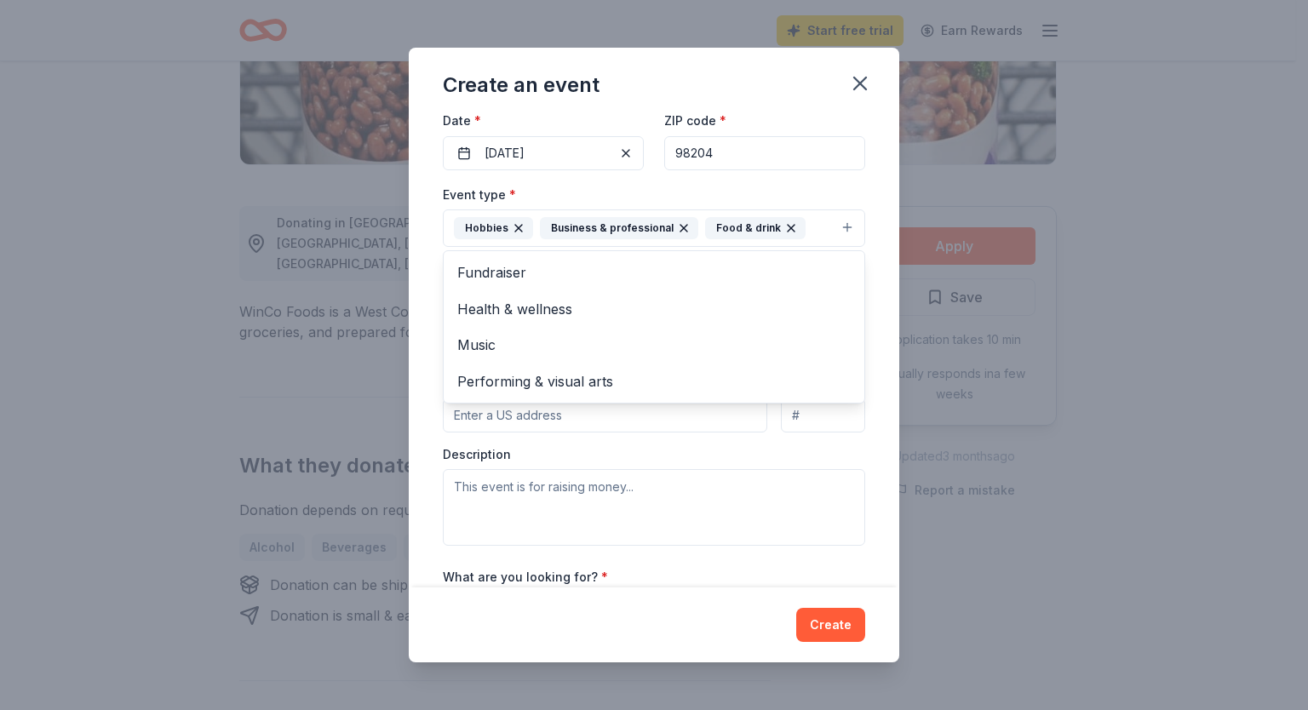
scroll to position [161, 0]
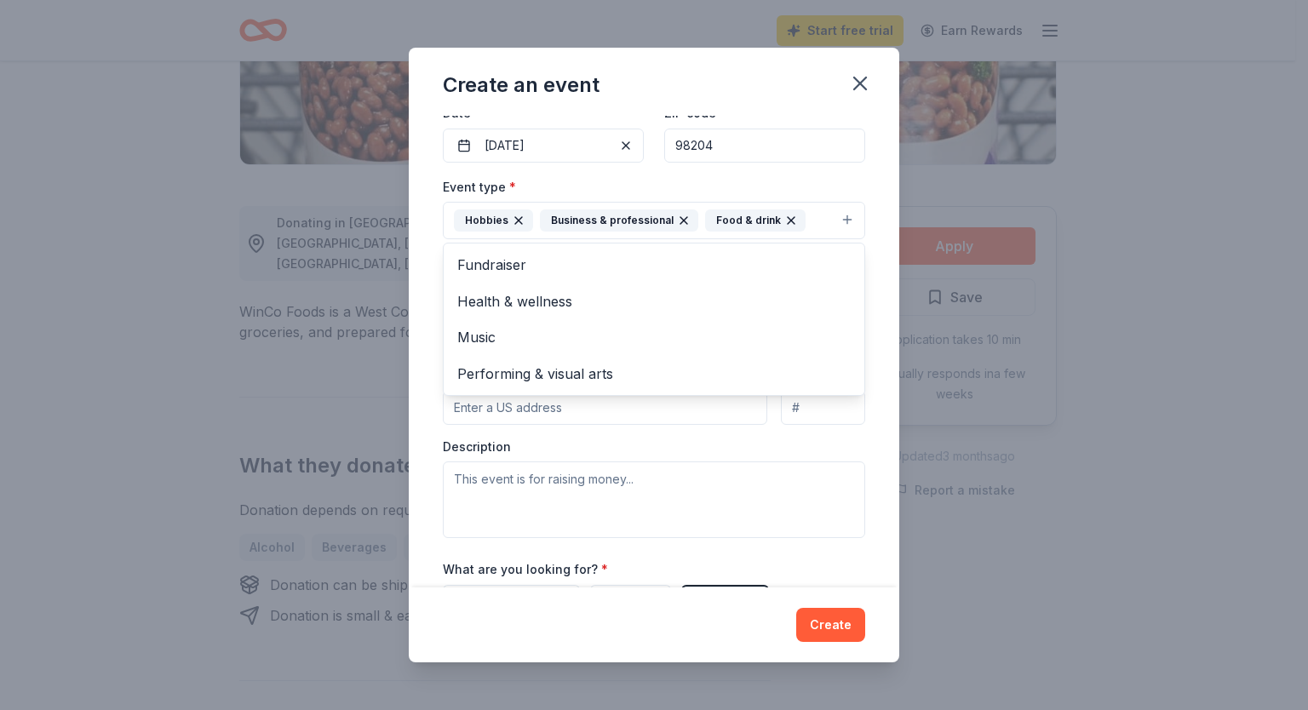
click at [868, 423] on div "Event name * Family BINGO 12 /100 Event website [URL][DOMAIN_NAME] Attendance *…" at bounding box center [654, 352] width 490 height 472
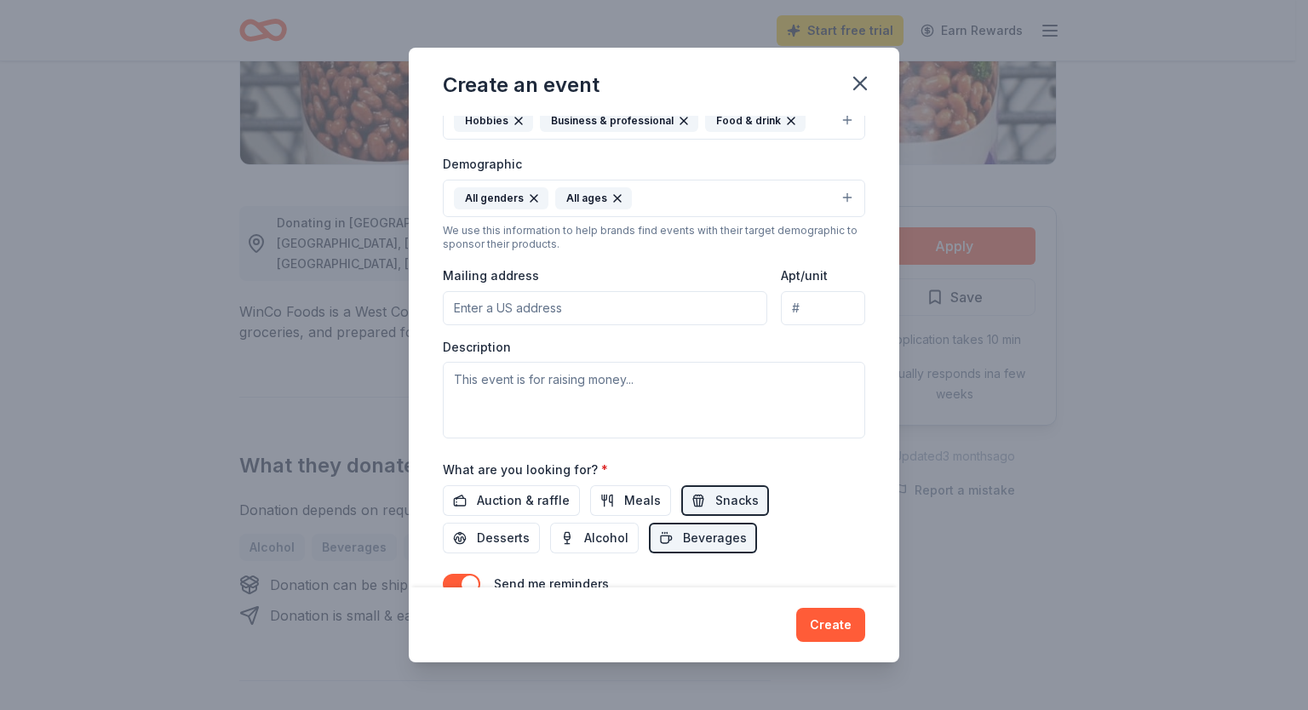
scroll to position [274, 0]
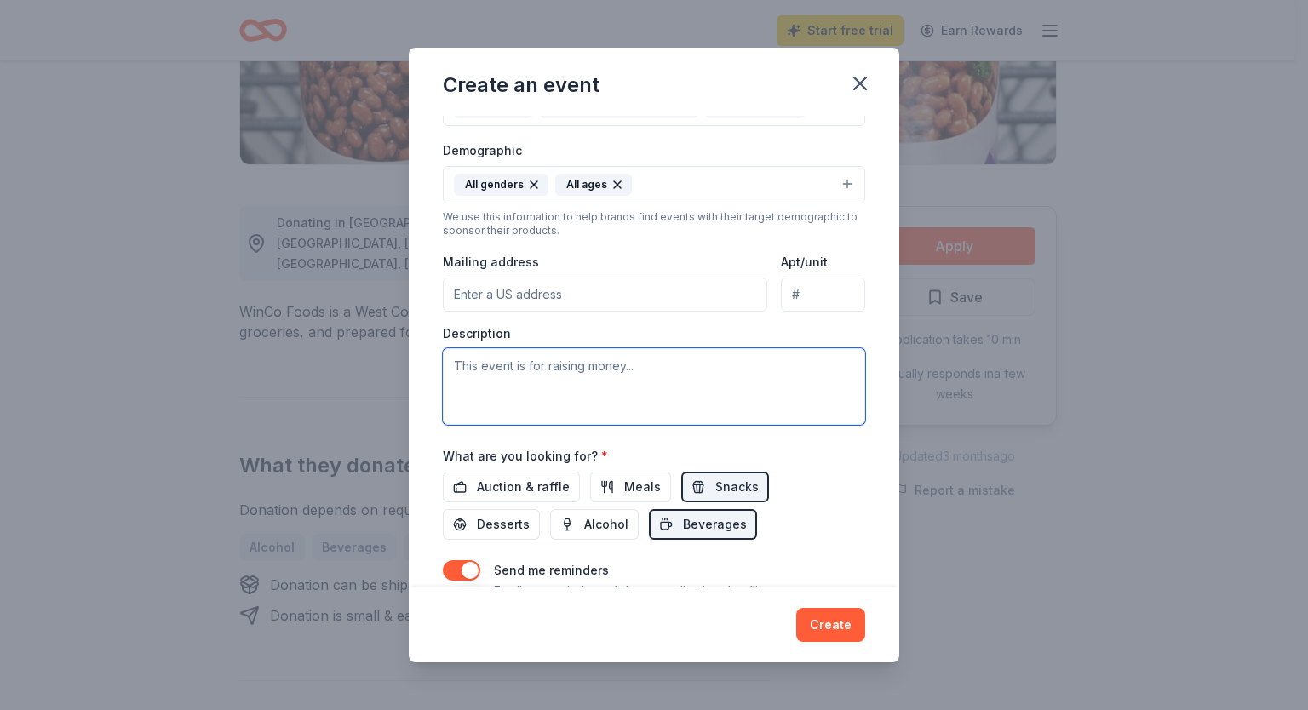
click at [622, 365] on textarea at bounding box center [654, 386] width 422 height 77
type textarea "O"
drag, startPoint x: 472, startPoint y: 367, endPoint x: 446, endPoint y: 365, distance: 25.6
click at [446, 365] on textarea "We are hosting a family event to [PERSON_NAME] community at our middle school." at bounding box center [654, 386] width 422 height 77
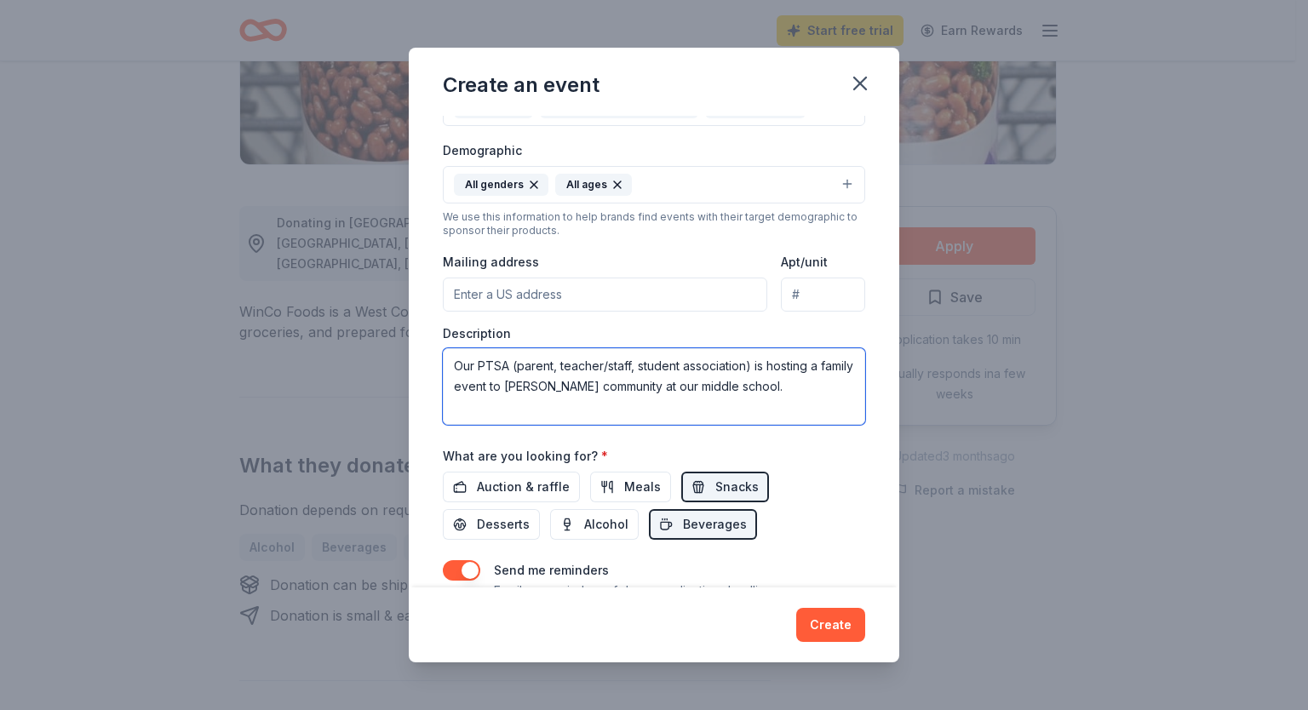
click at [787, 386] on textarea "Our PTSA (parent, teacher/staff, student association) is hosting a family event…" at bounding box center [654, 386] width 422 height 77
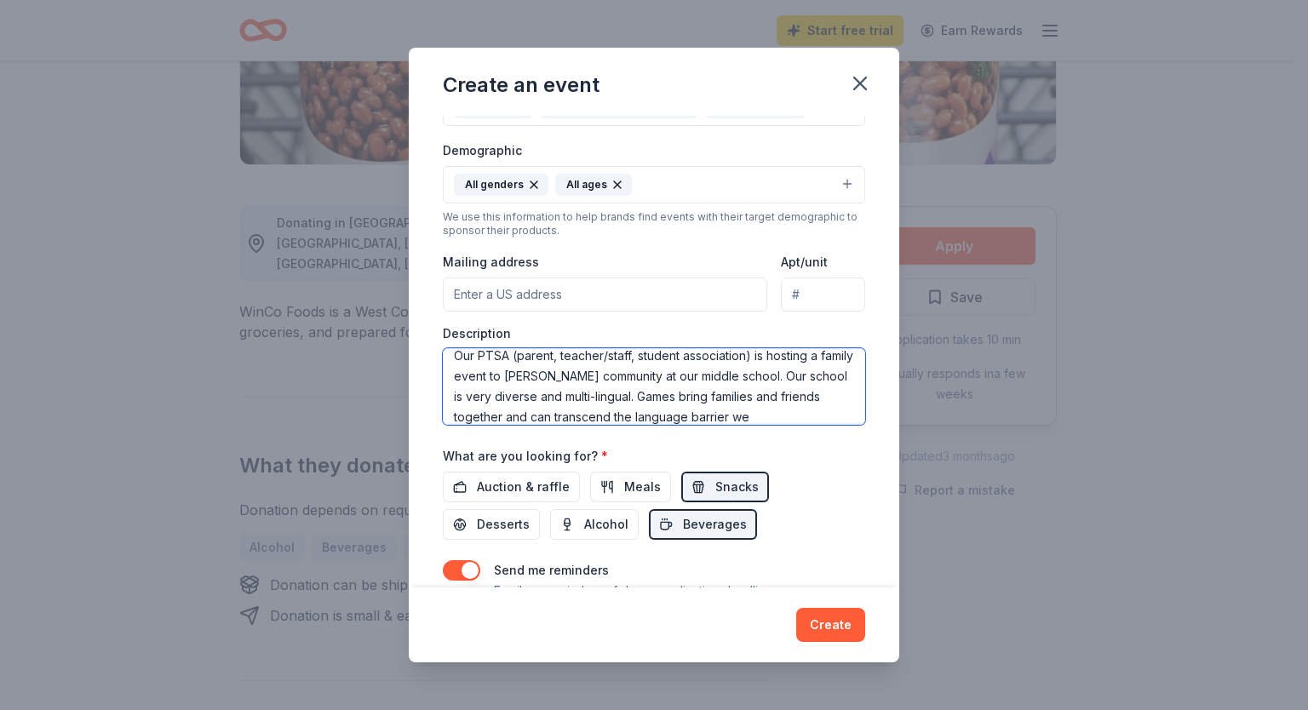
click at [759, 418] on textarea "Our PTSA (parent, teacher/staff, student association) is hosting a family event…" at bounding box center [654, 386] width 422 height 77
type textarea "Our PTSA (parent, teacher/staff, student association) is hosting a family event…"
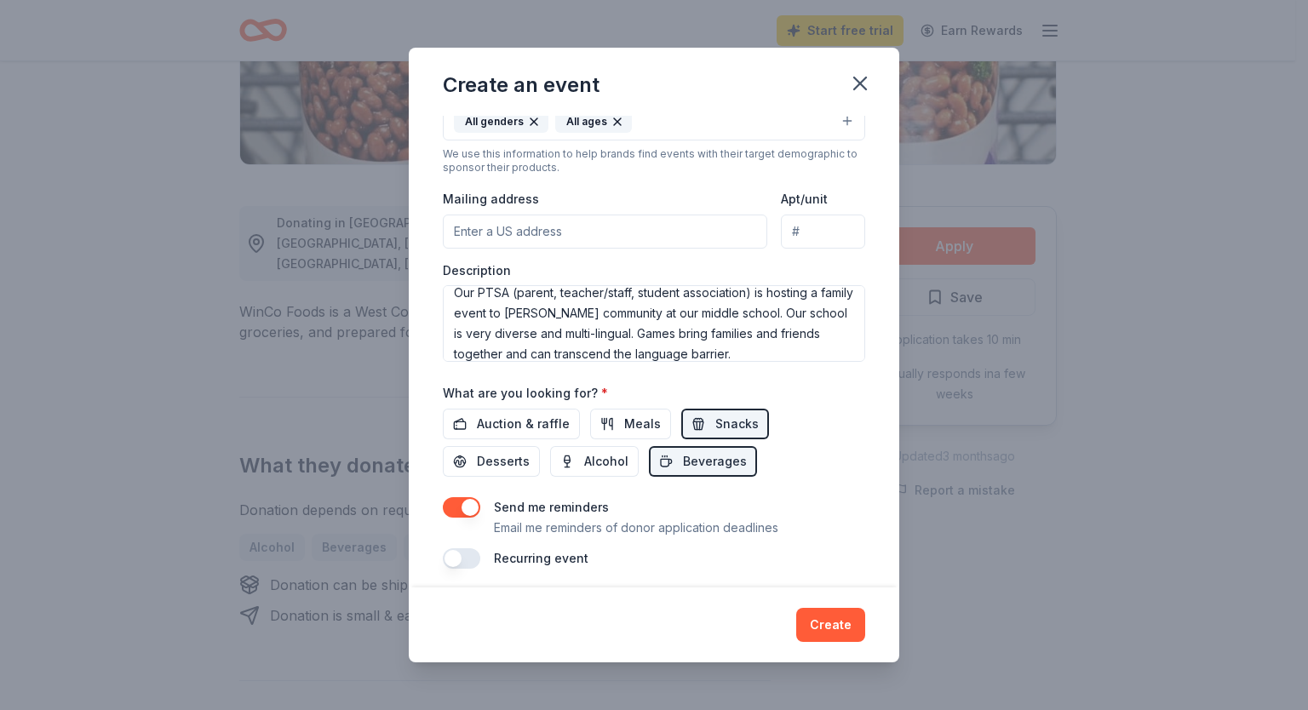
scroll to position [345, 0]
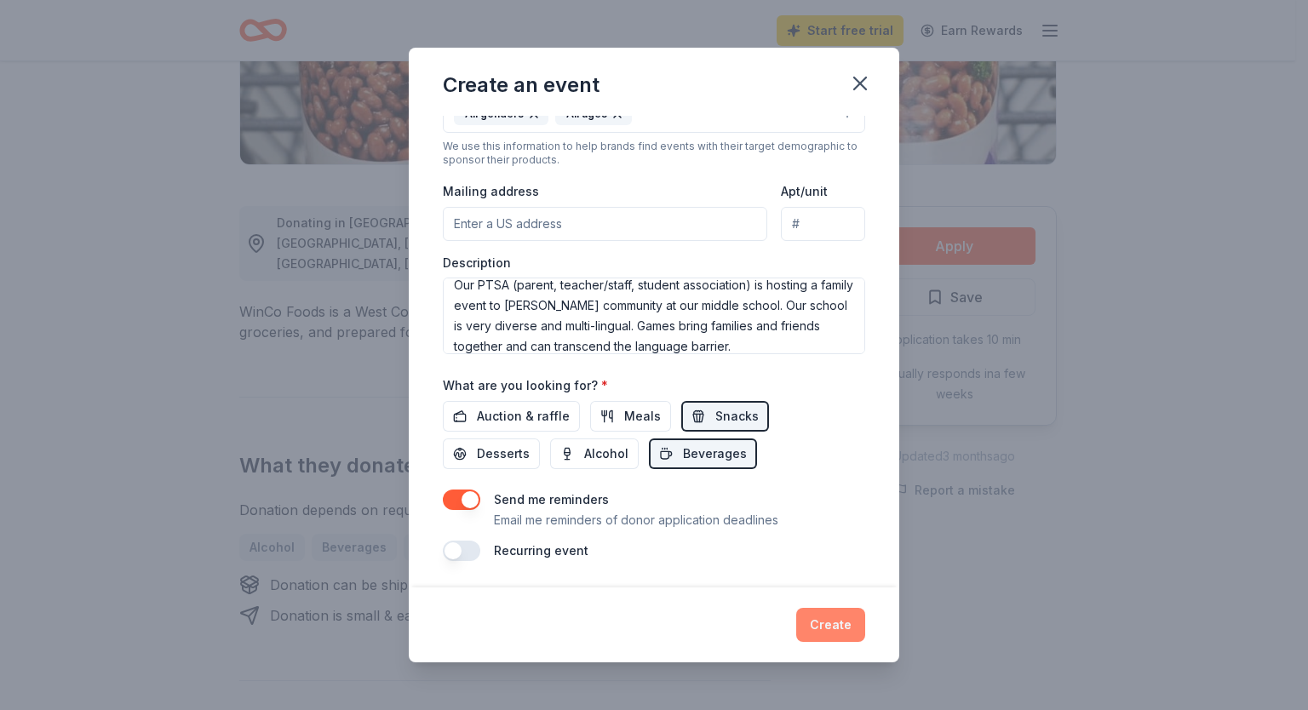
click at [836, 628] on button "Create" at bounding box center [830, 625] width 69 height 34
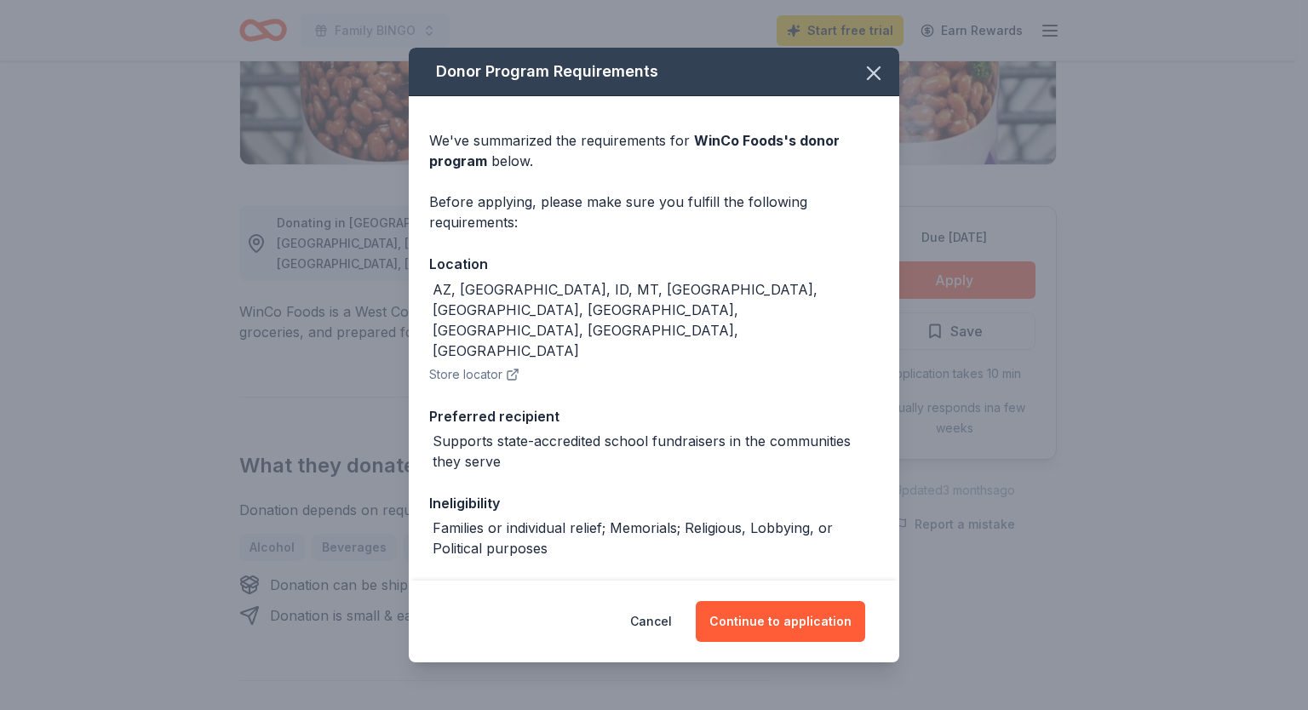
scroll to position [7, 0]
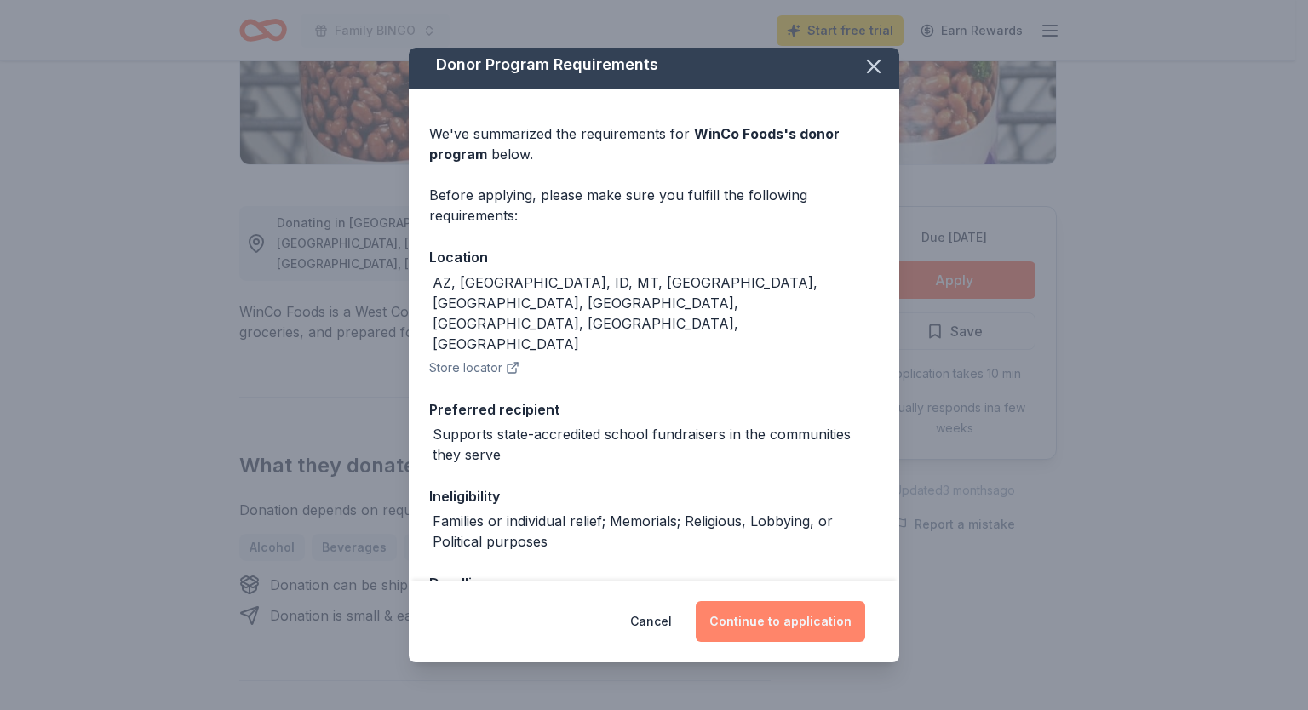
click at [783, 623] on button "Continue to application" at bounding box center [780, 621] width 169 height 41
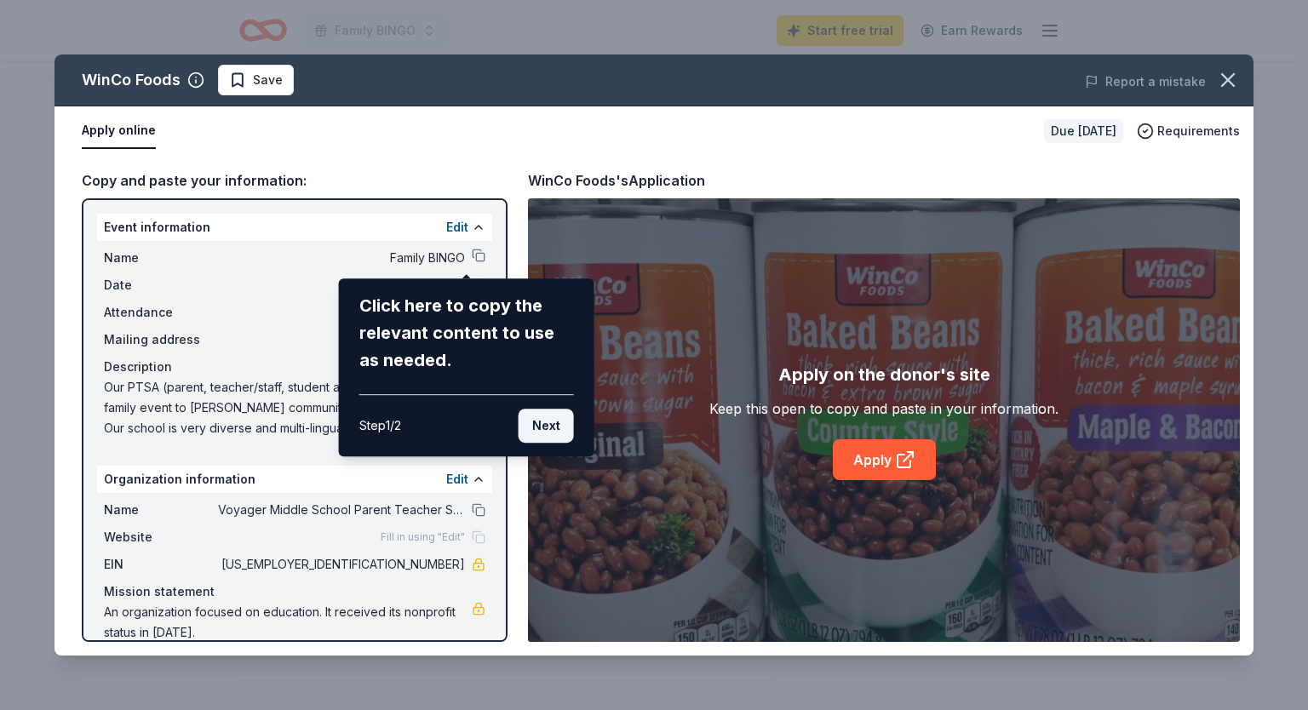
click at [555, 428] on button "Next" at bounding box center [545, 426] width 55 height 34
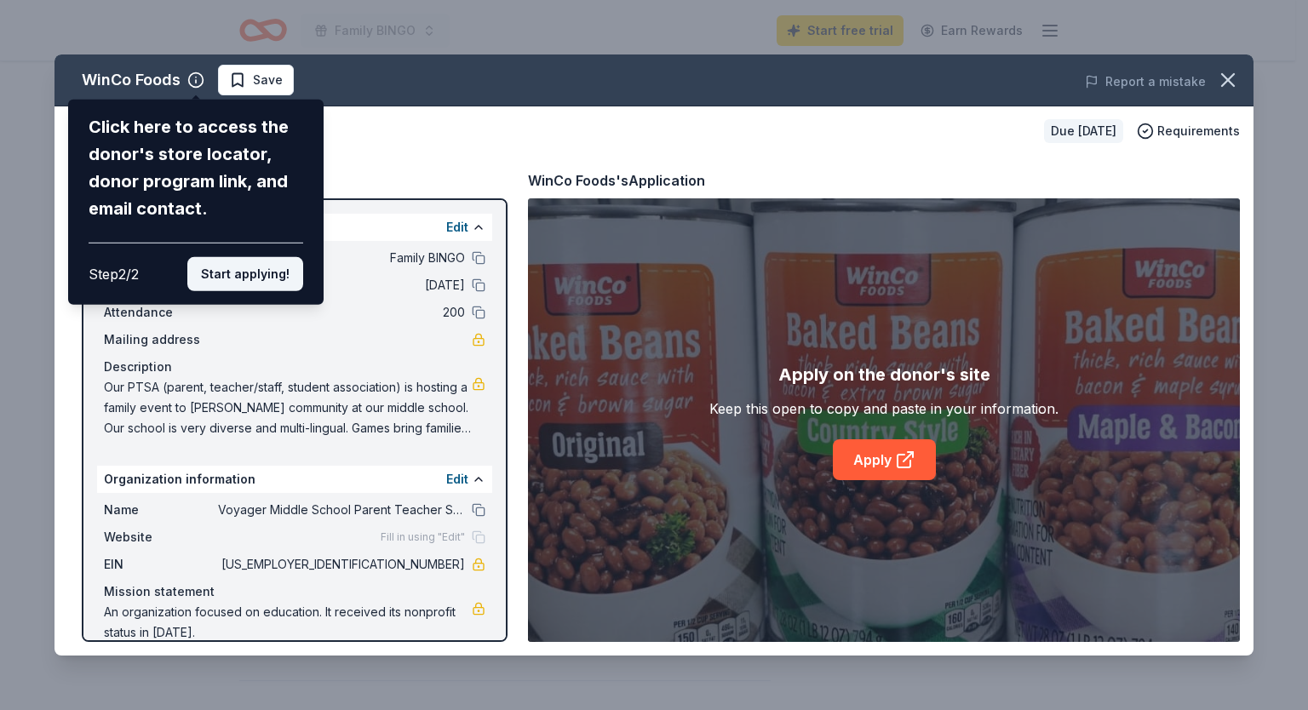
click at [274, 278] on button "Start applying!" at bounding box center [245, 274] width 116 height 34
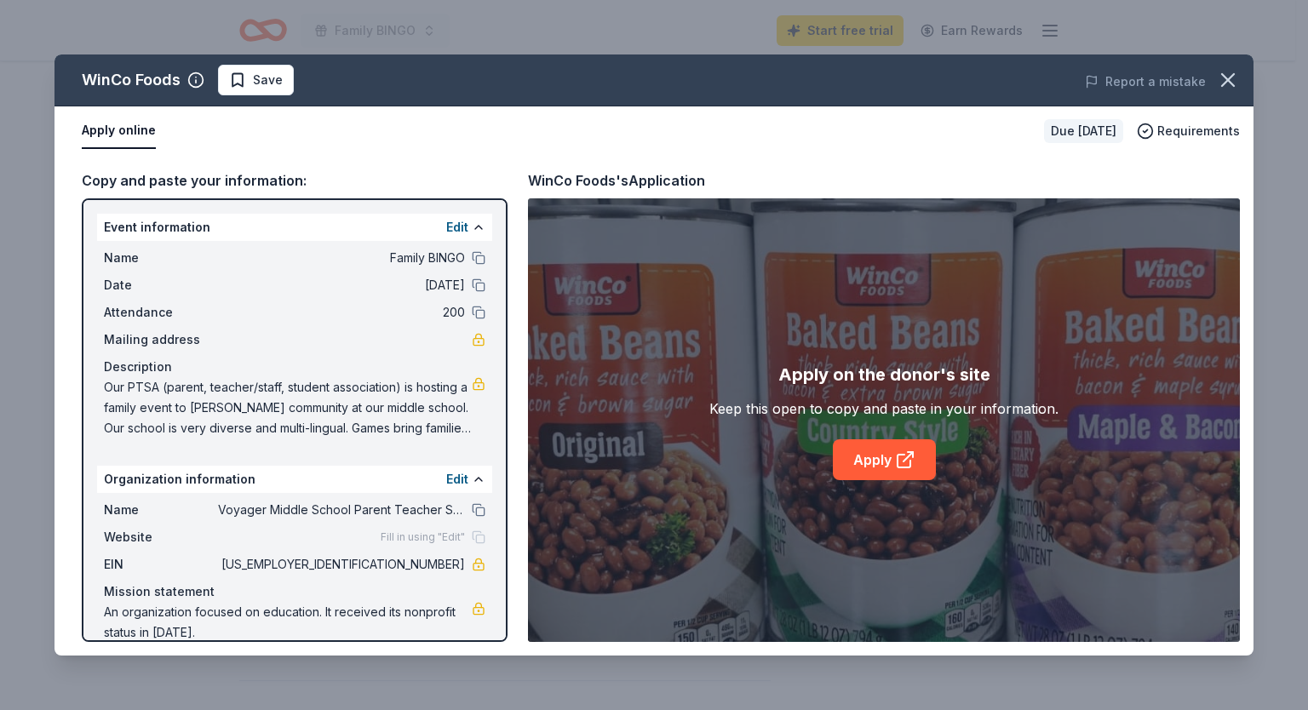
click at [135, 133] on button "Apply online" at bounding box center [119, 131] width 74 height 36
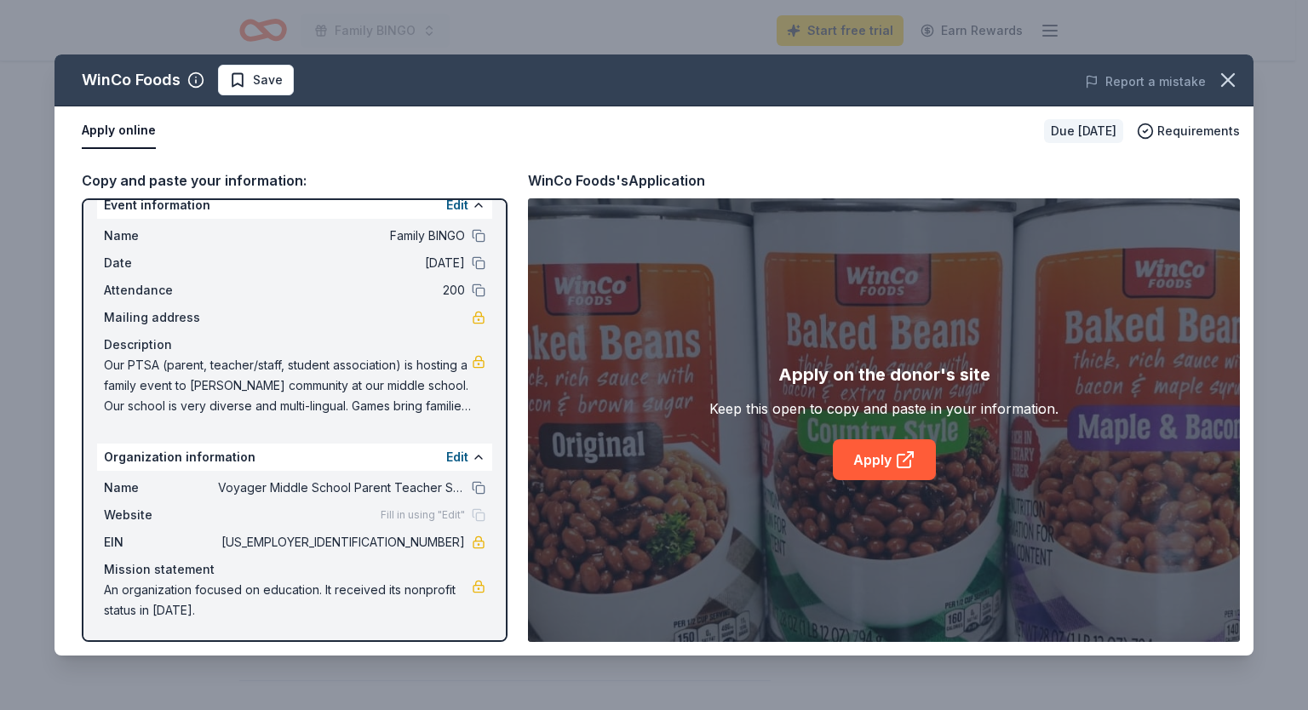
click at [429, 515] on span "Fill in using "Edit"" at bounding box center [423, 515] width 84 height 14
click at [448, 455] on button "Edit" at bounding box center [457, 457] width 22 height 20
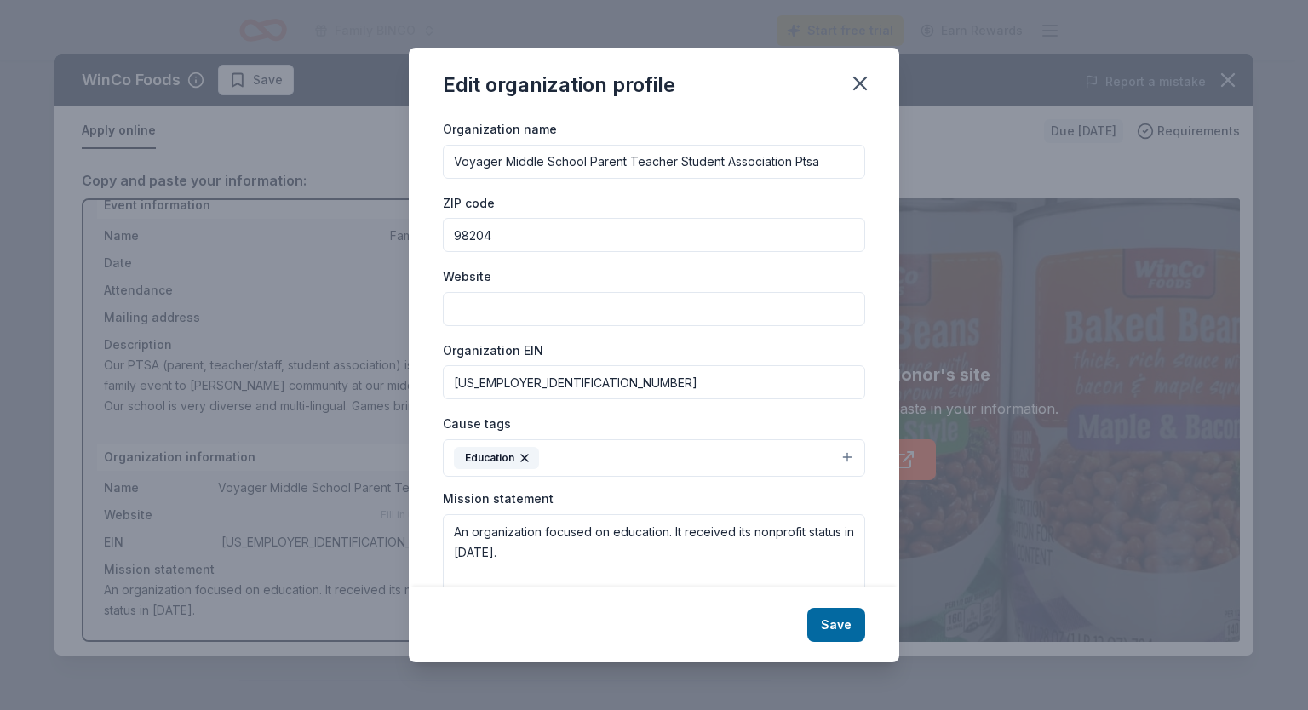
scroll to position [0, 0]
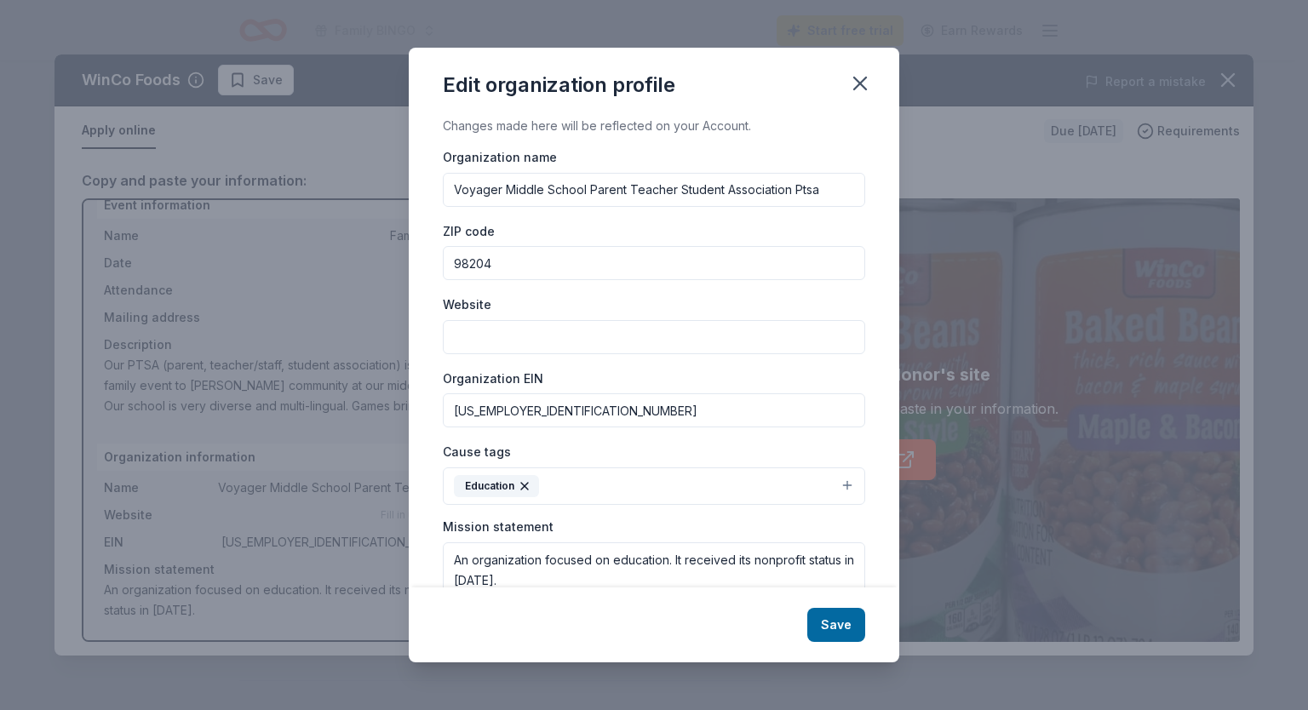
click at [541, 347] on input "Website" at bounding box center [654, 337] width 422 height 34
paste input "[URL][DOMAIN_NAME]"
type input "[URL][DOMAIN_NAME]"
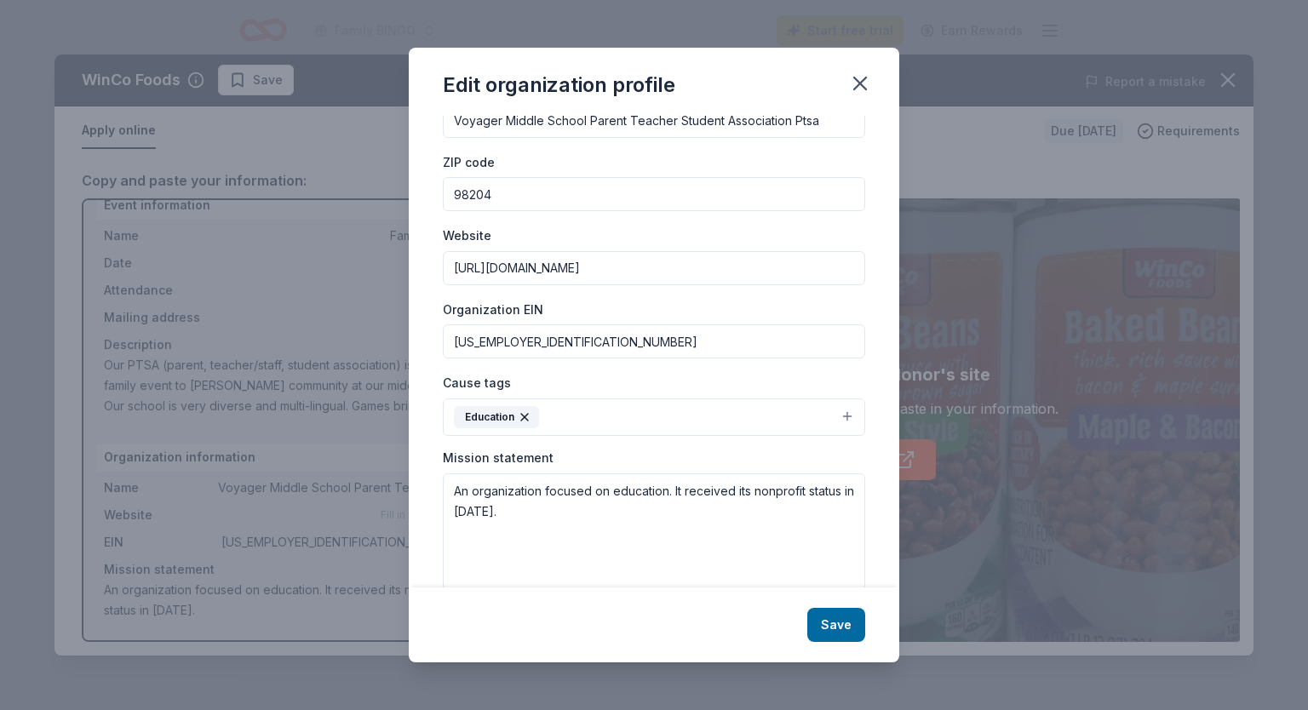
scroll to position [71, 0]
drag, startPoint x: 556, startPoint y: 513, endPoint x: 415, endPoint y: 498, distance: 142.1
click at [415, 498] on div "Changes made here will be reflected on your Account. Organization name Voyager …" at bounding box center [654, 352] width 490 height 472
paste textarea "The purpose of Voyager Middle School PTSA is to create and [PERSON_NAME] a comm…"
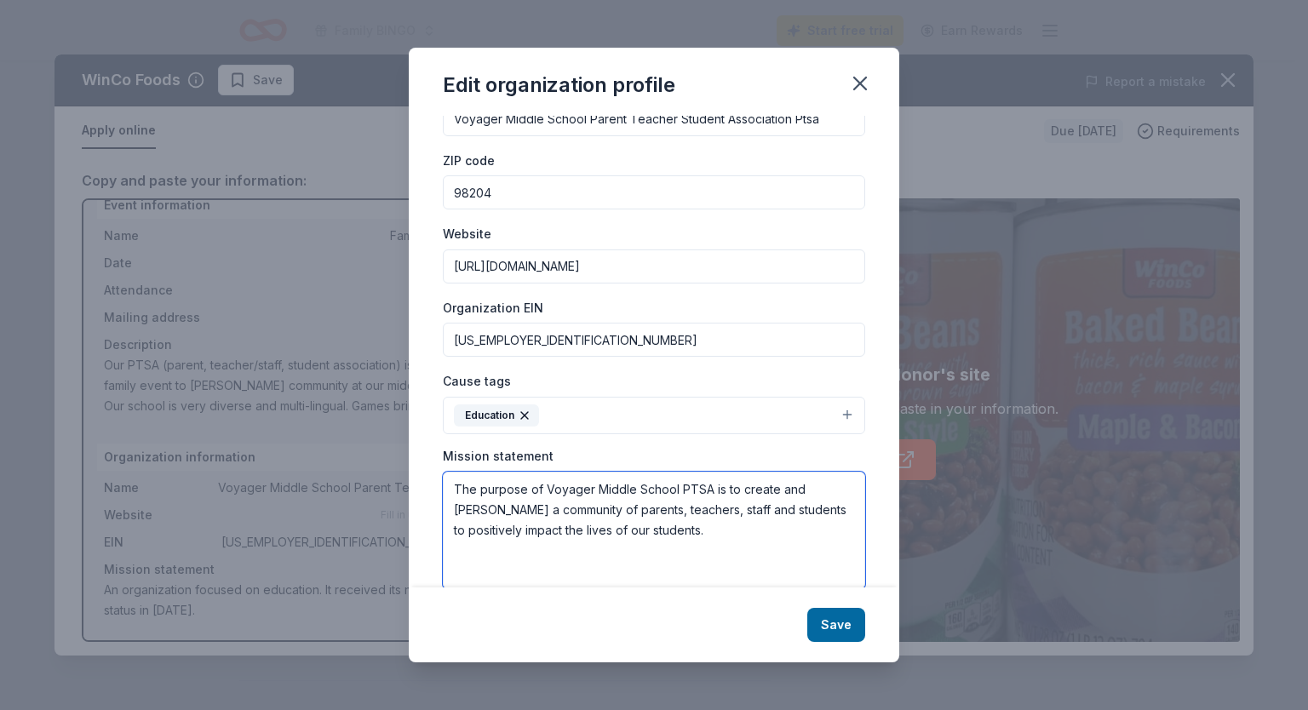
type textarea "The purpose of Voyager Middle School PTSA is to create and [PERSON_NAME] a comm…"
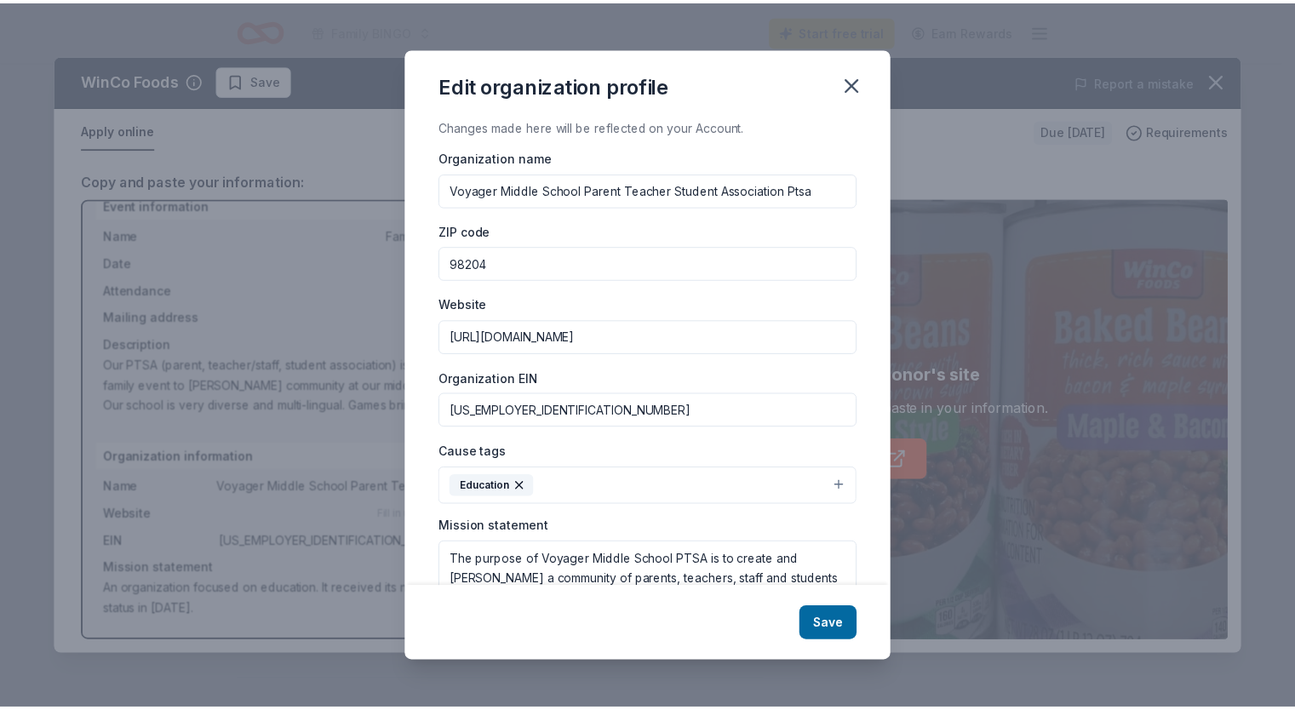
scroll to position [0, 0]
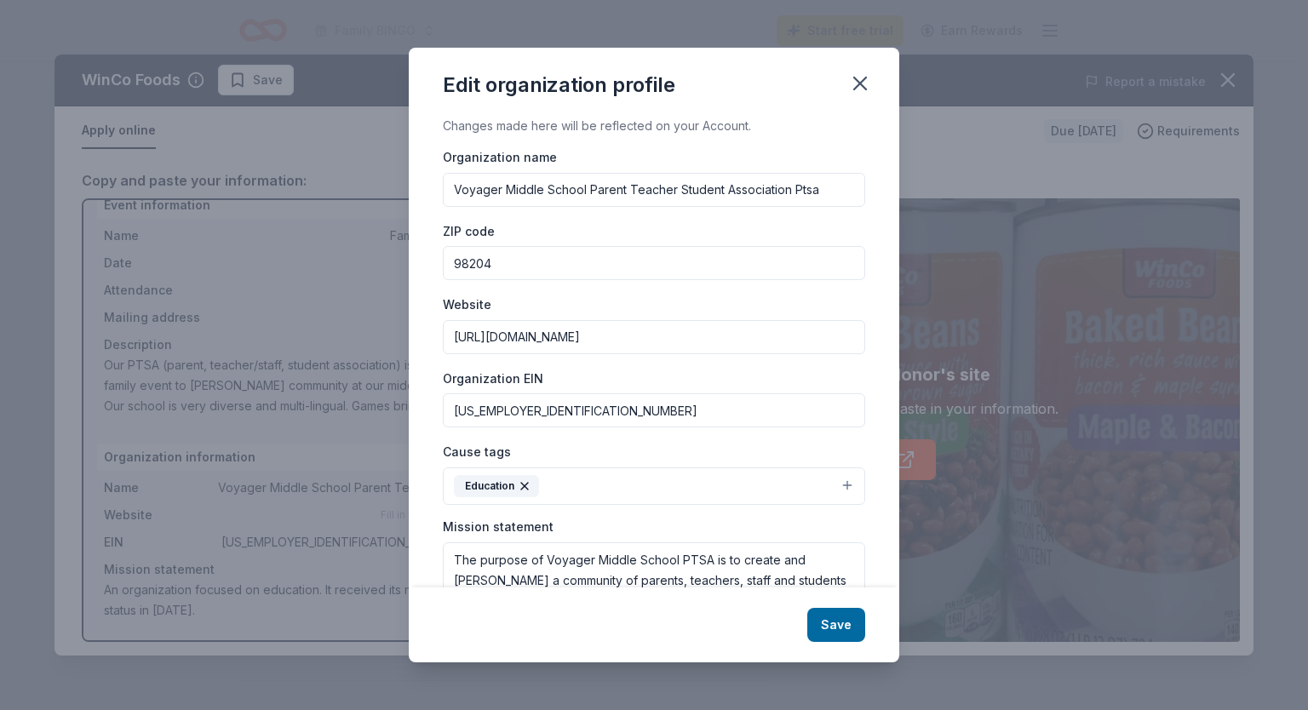
click at [592, 188] on input "Voyager Middle School Parent Teacher Student Association Ptsa" at bounding box center [654, 190] width 422 height 34
type input "Voyager Middle School PTSA"
click at [834, 622] on button "Save" at bounding box center [836, 625] width 58 height 34
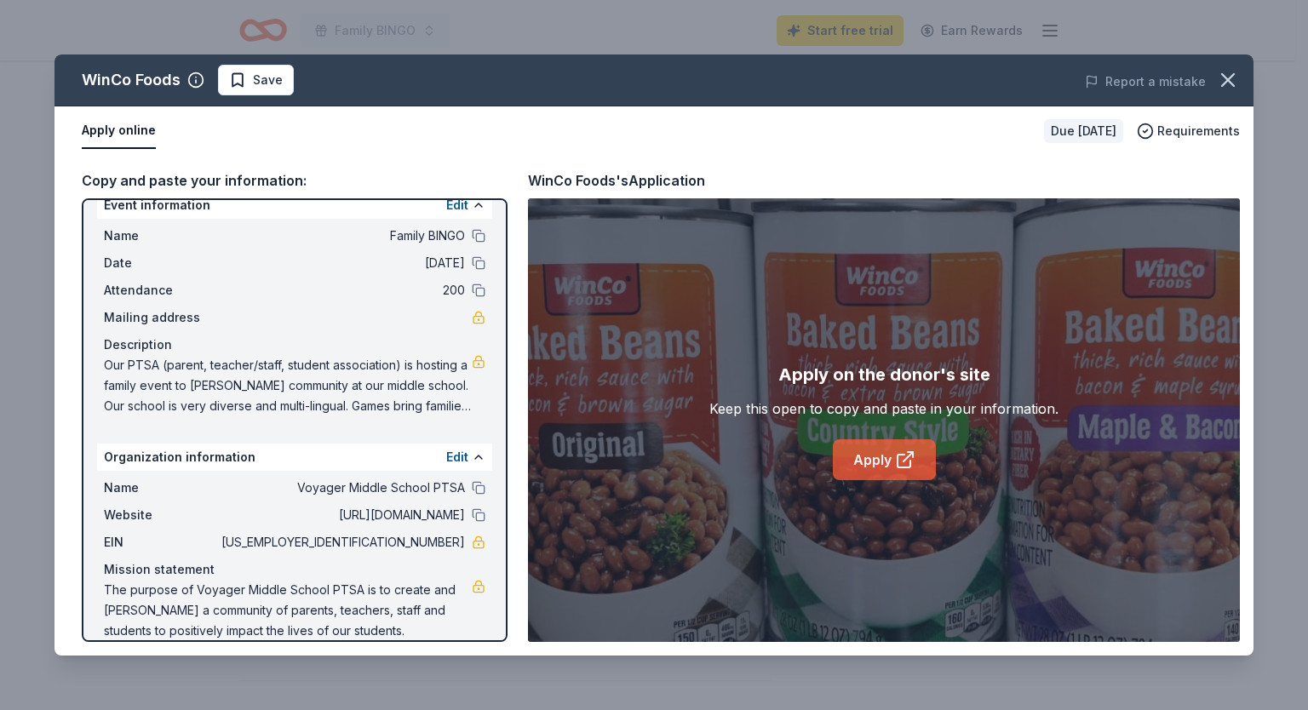
click at [858, 471] on link "Apply" at bounding box center [884, 459] width 103 height 41
click at [1233, 83] on icon "button" at bounding box center [1228, 80] width 24 height 24
